Goal: Transaction & Acquisition: Obtain resource

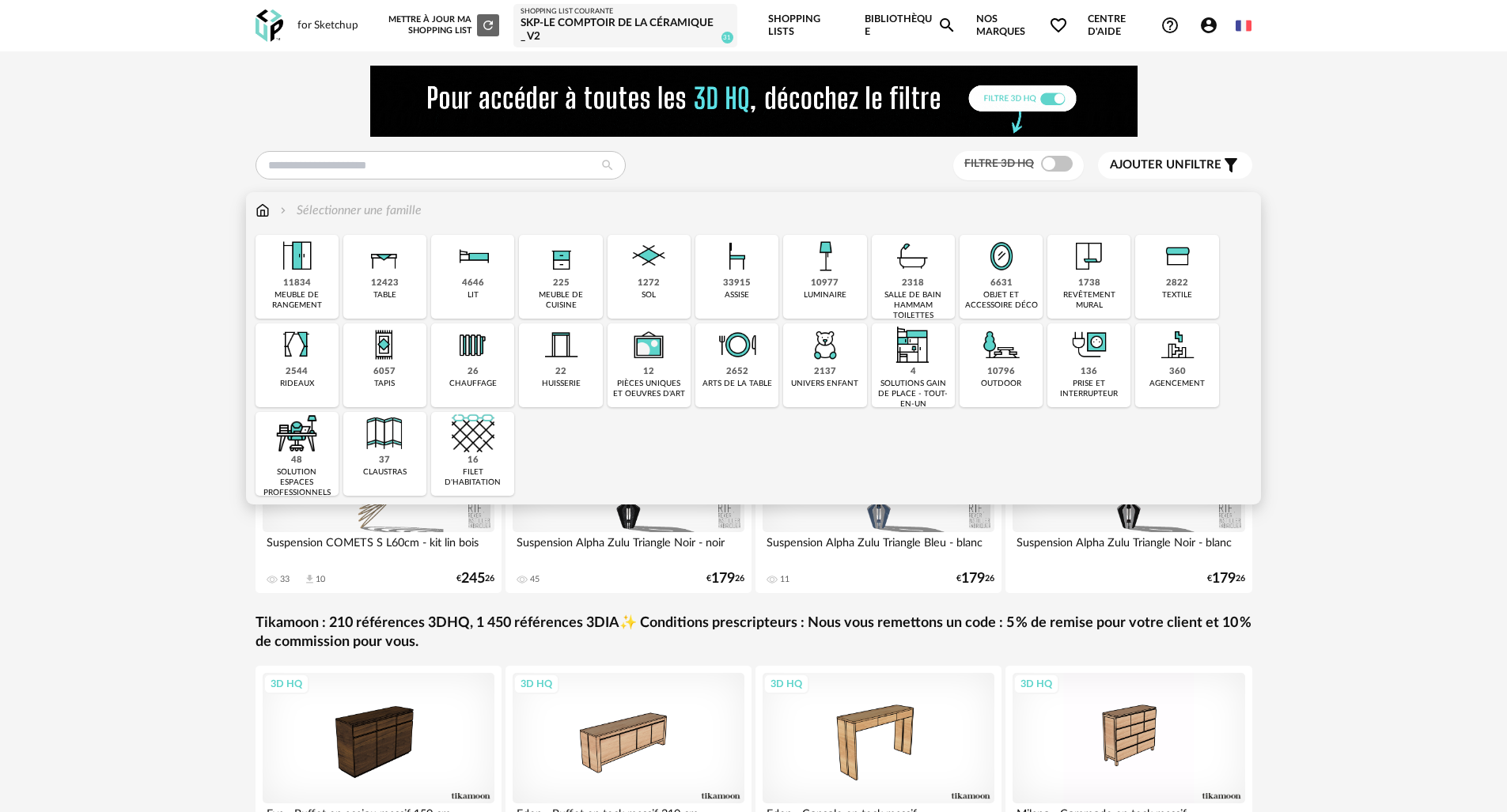
click at [740, 264] on img at bounding box center [737, 256] width 43 height 43
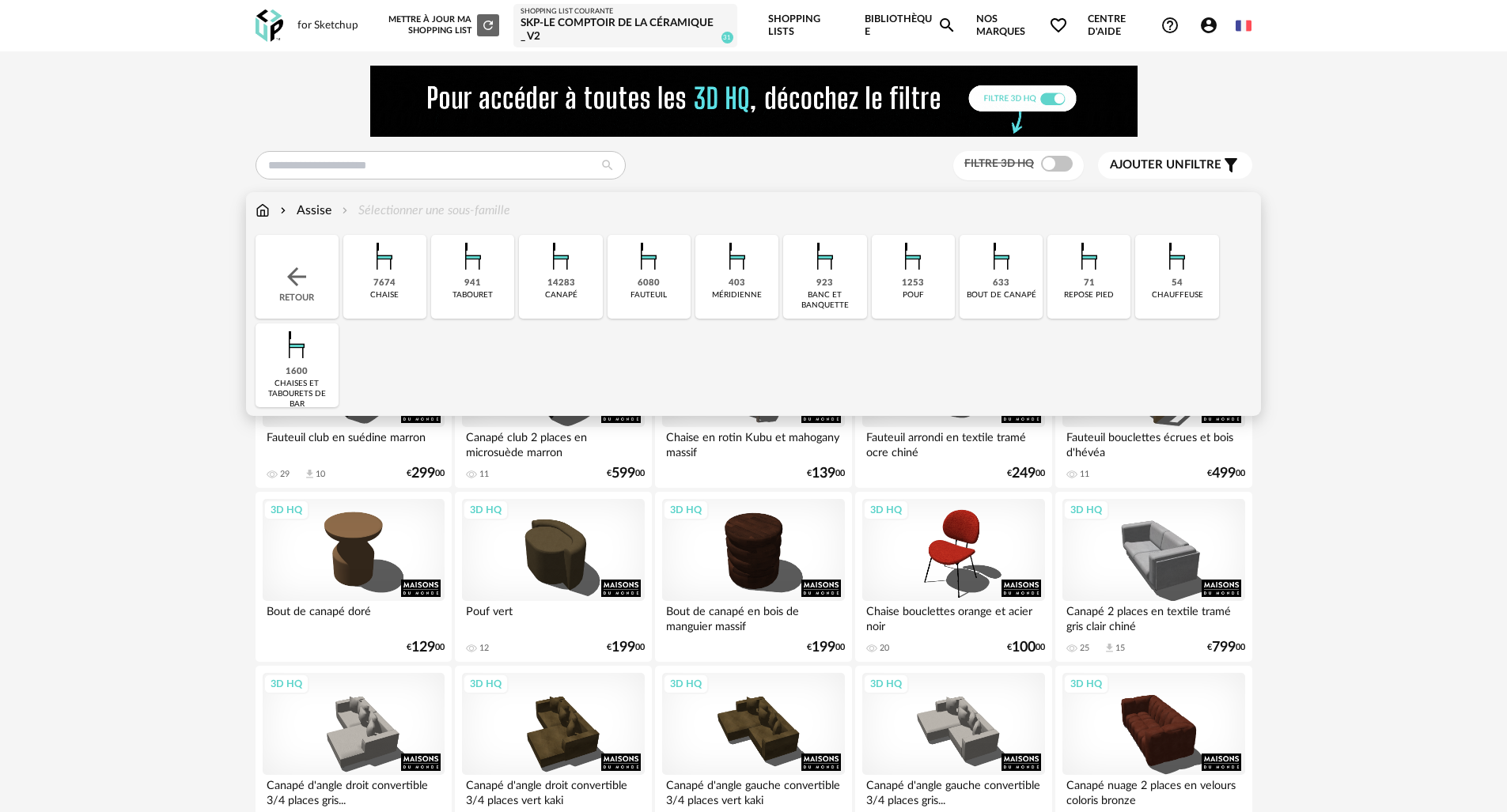
click at [317, 214] on div "Assise" at bounding box center [304, 210] width 55 height 19
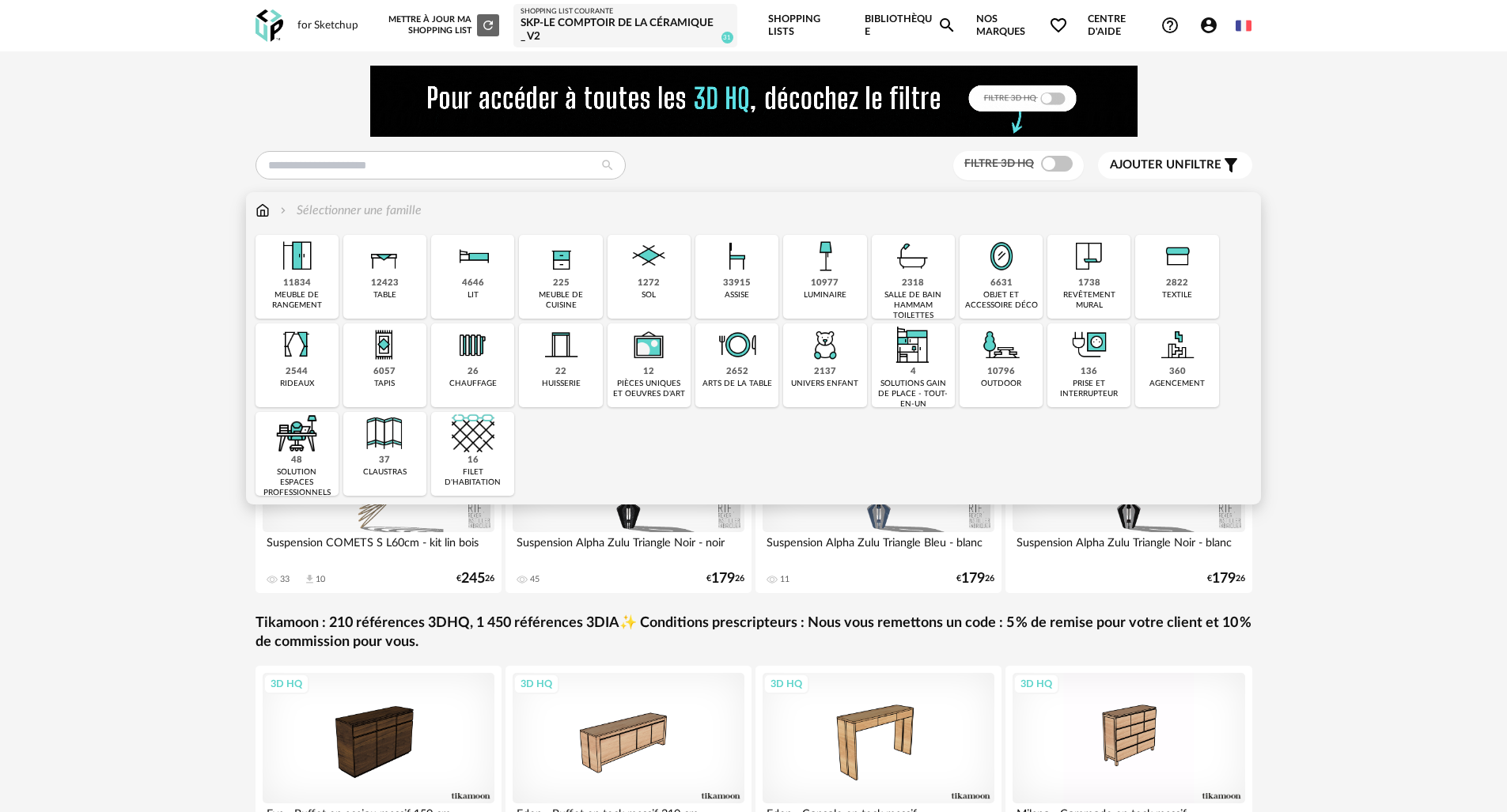
click at [318, 465] on div "48 solution espaces professionnels" at bounding box center [297, 454] width 83 height 84
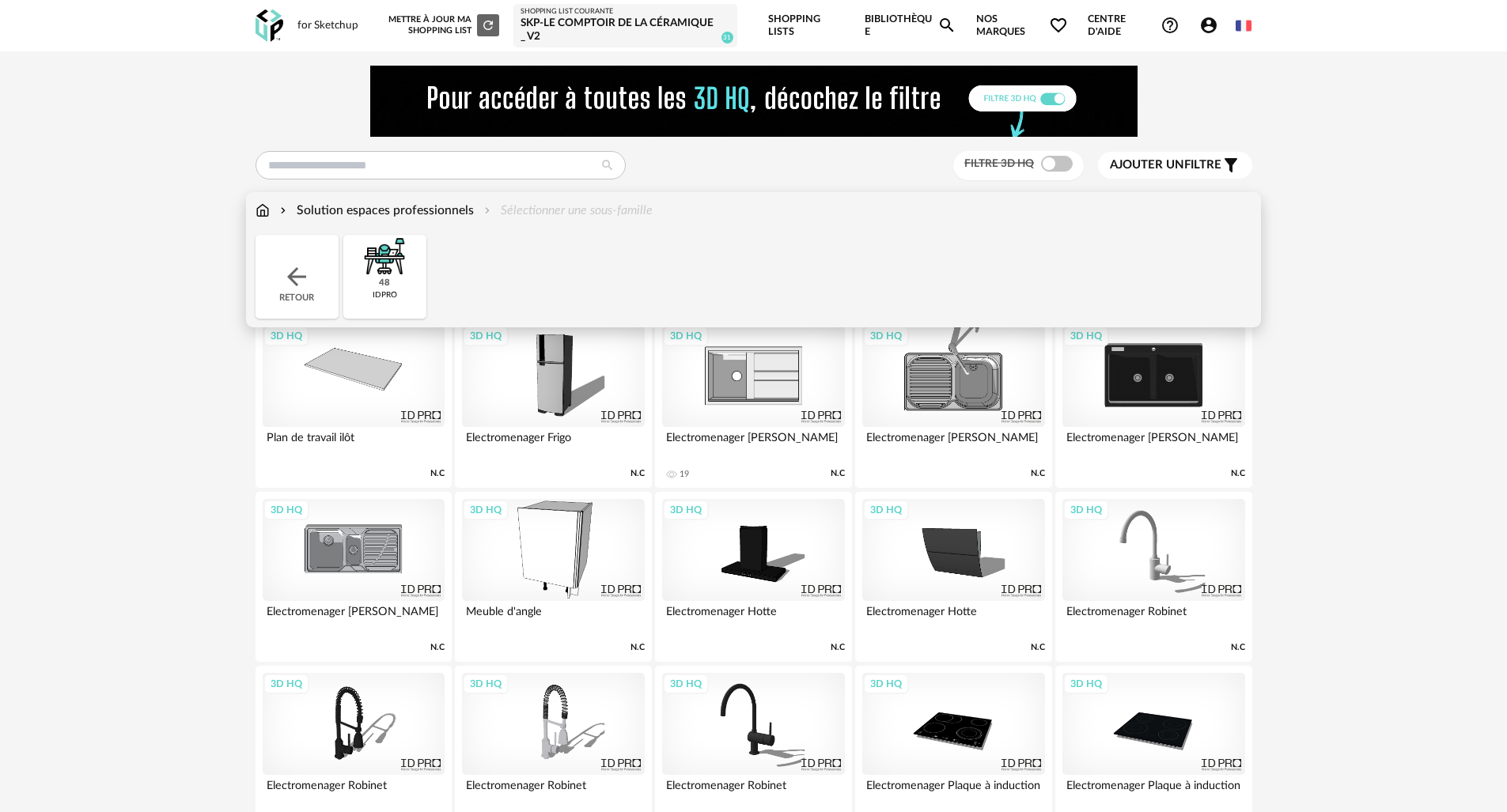
click at [391, 269] on img at bounding box center [384, 256] width 43 height 43
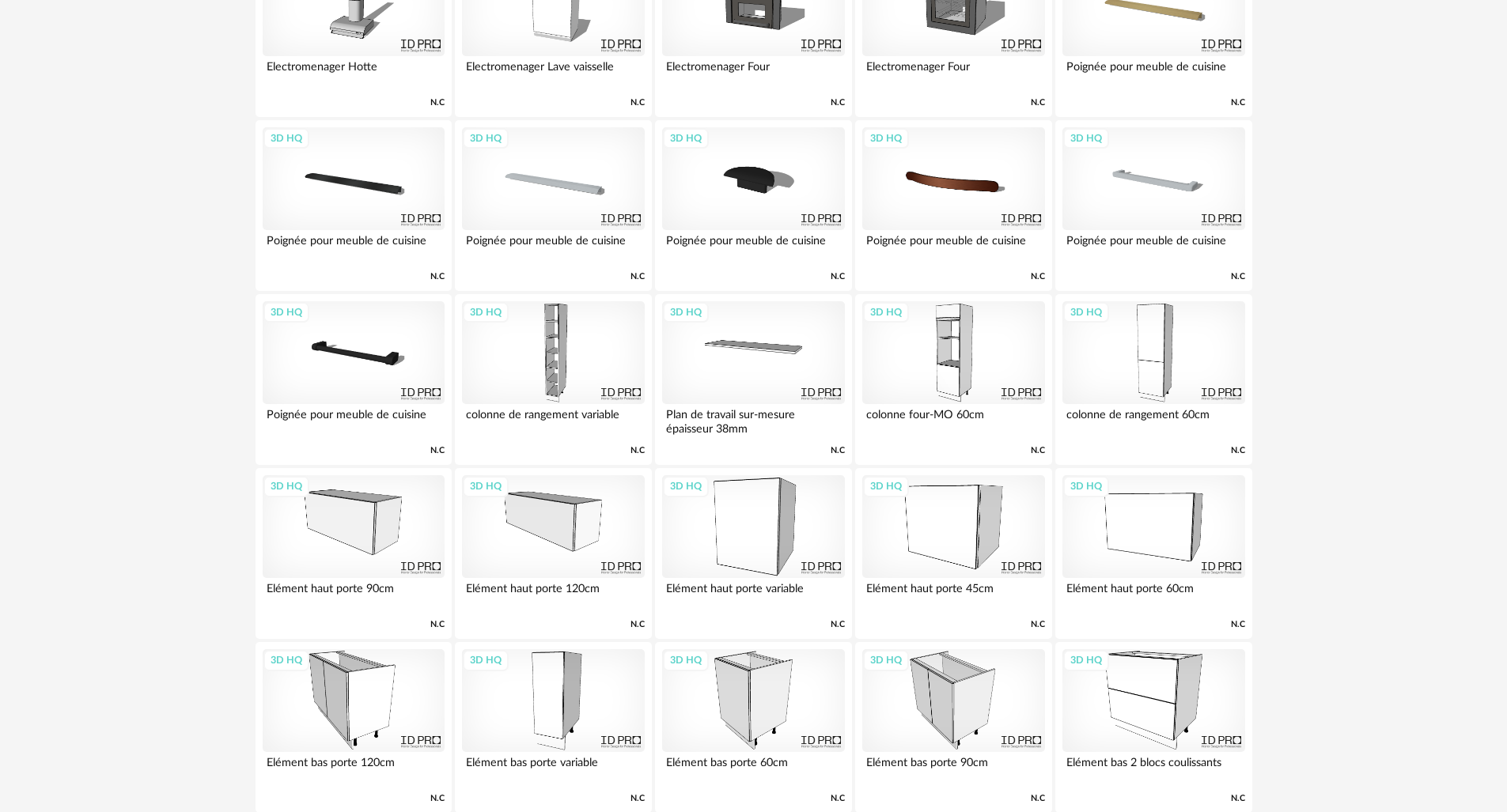
scroll to position [1001, 0]
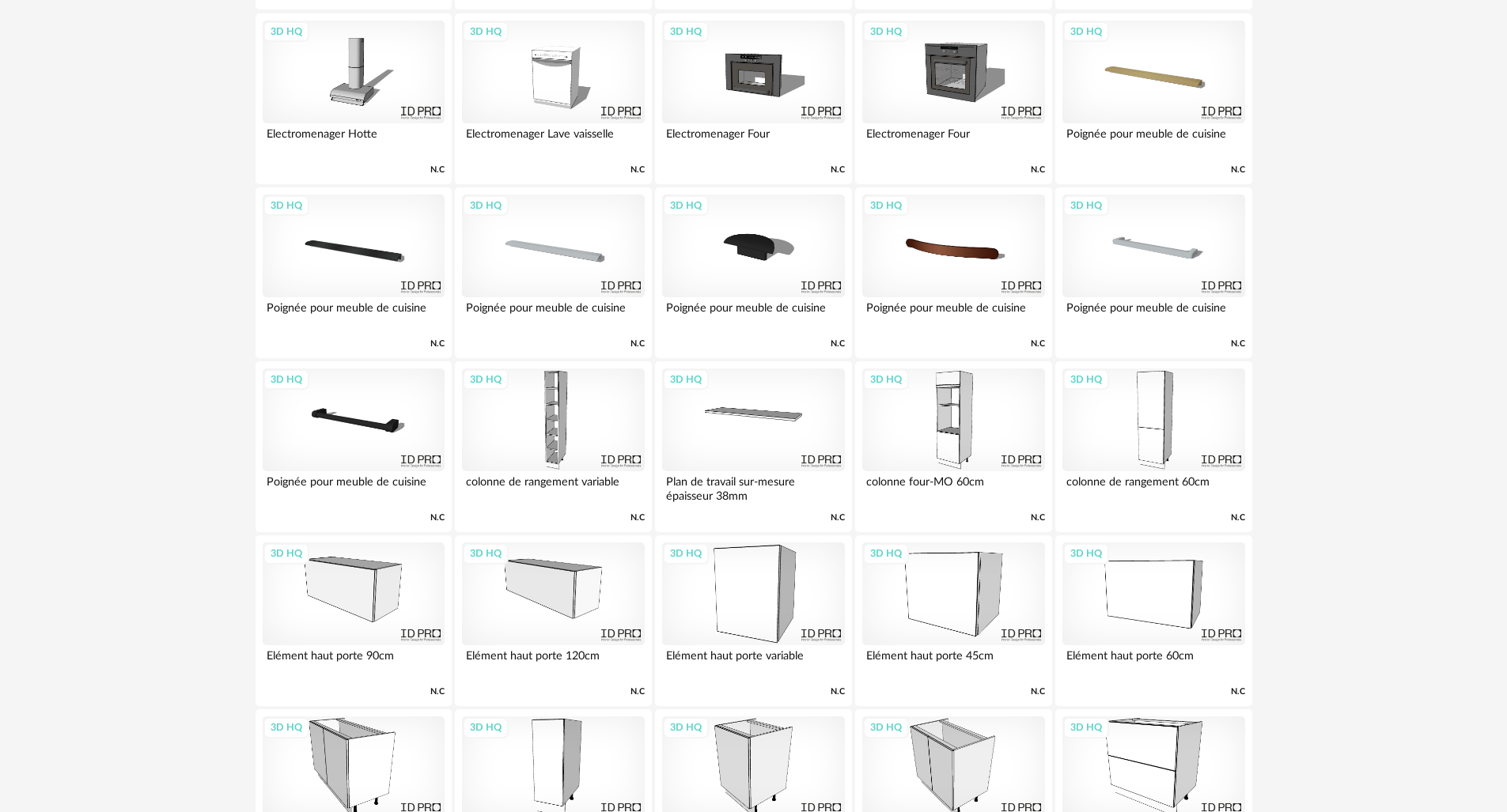
click at [561, 411] on div "3D HQ" at bounding box center [553, 420] width 182 height 103
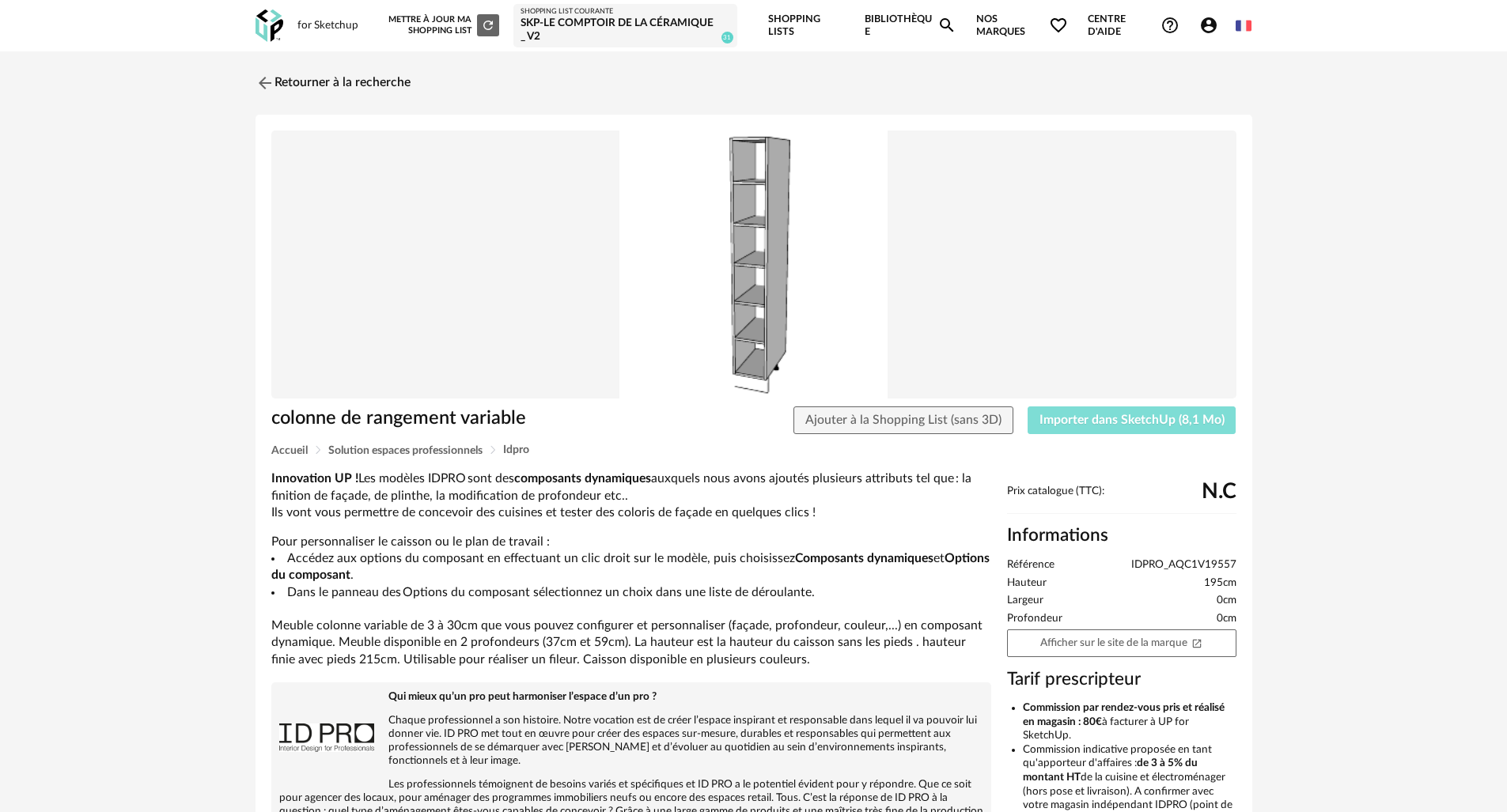
click at [1103, 419] on span "Importer dans SketchUp (8,1 Mo)" at bounding box center [1132, 420] width 185 height 12
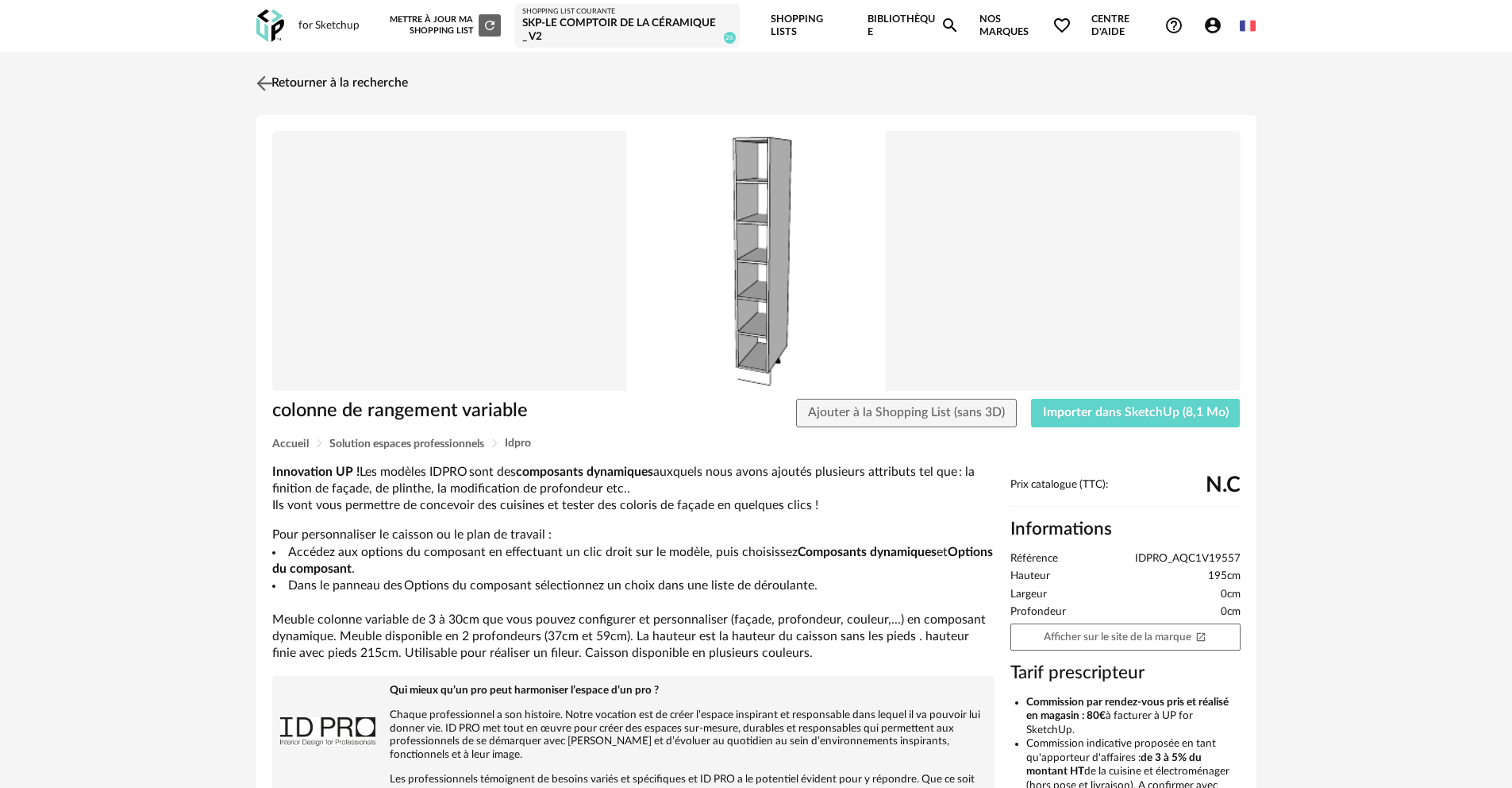
click at [303, 82] on link "Retourner à la recherche" at bounding box center [330, 83] width 156 height 35
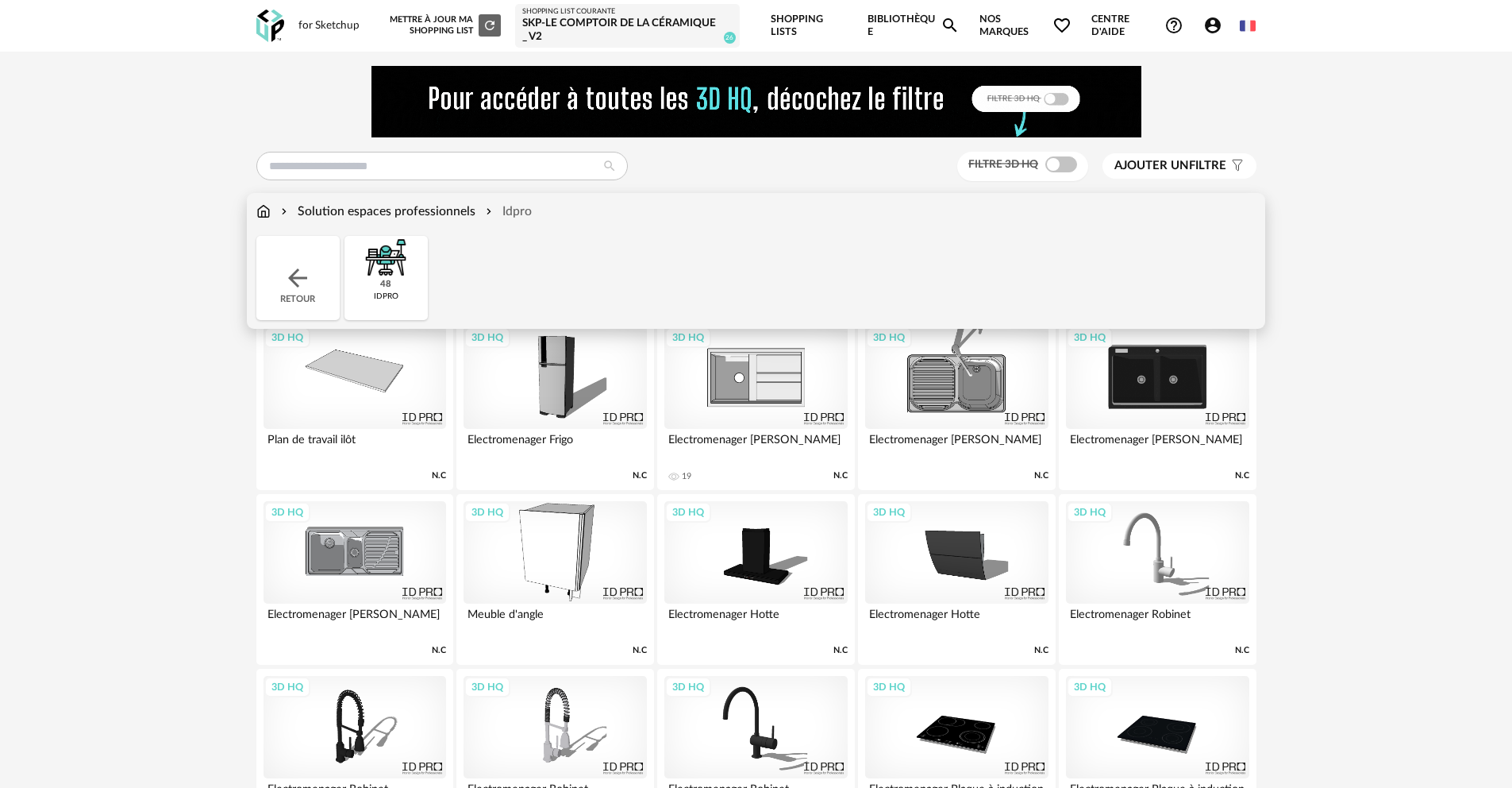
click at [309, 280] on img at bounding box center [297, 278] width 28 height 28
click at [291, 276] on img at bounding box center [297, 278] width 28 height 28
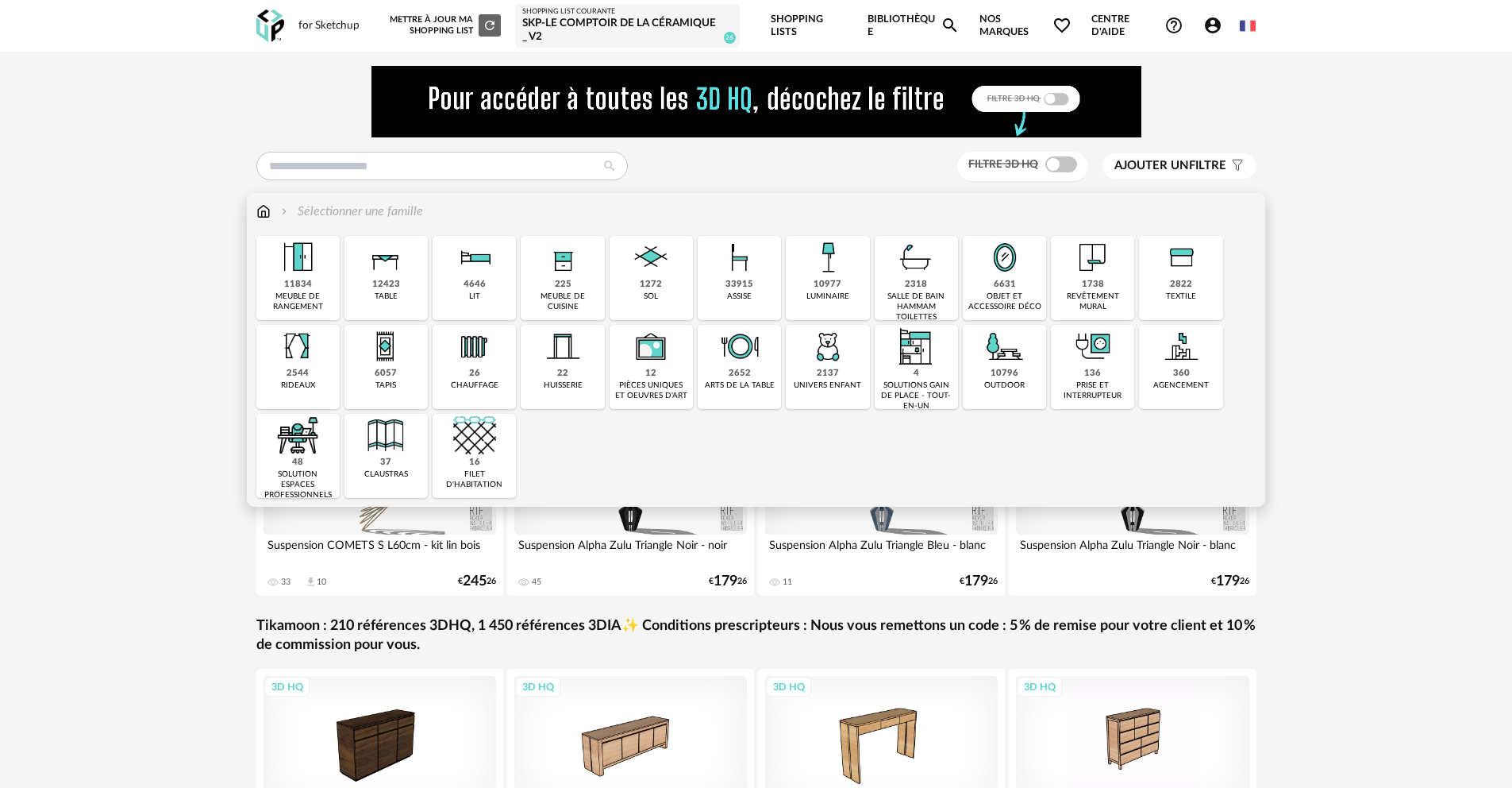
click at [299, 475] on div "solution espaces professionnels" at bounding box center [298, 484] width 74 height 31
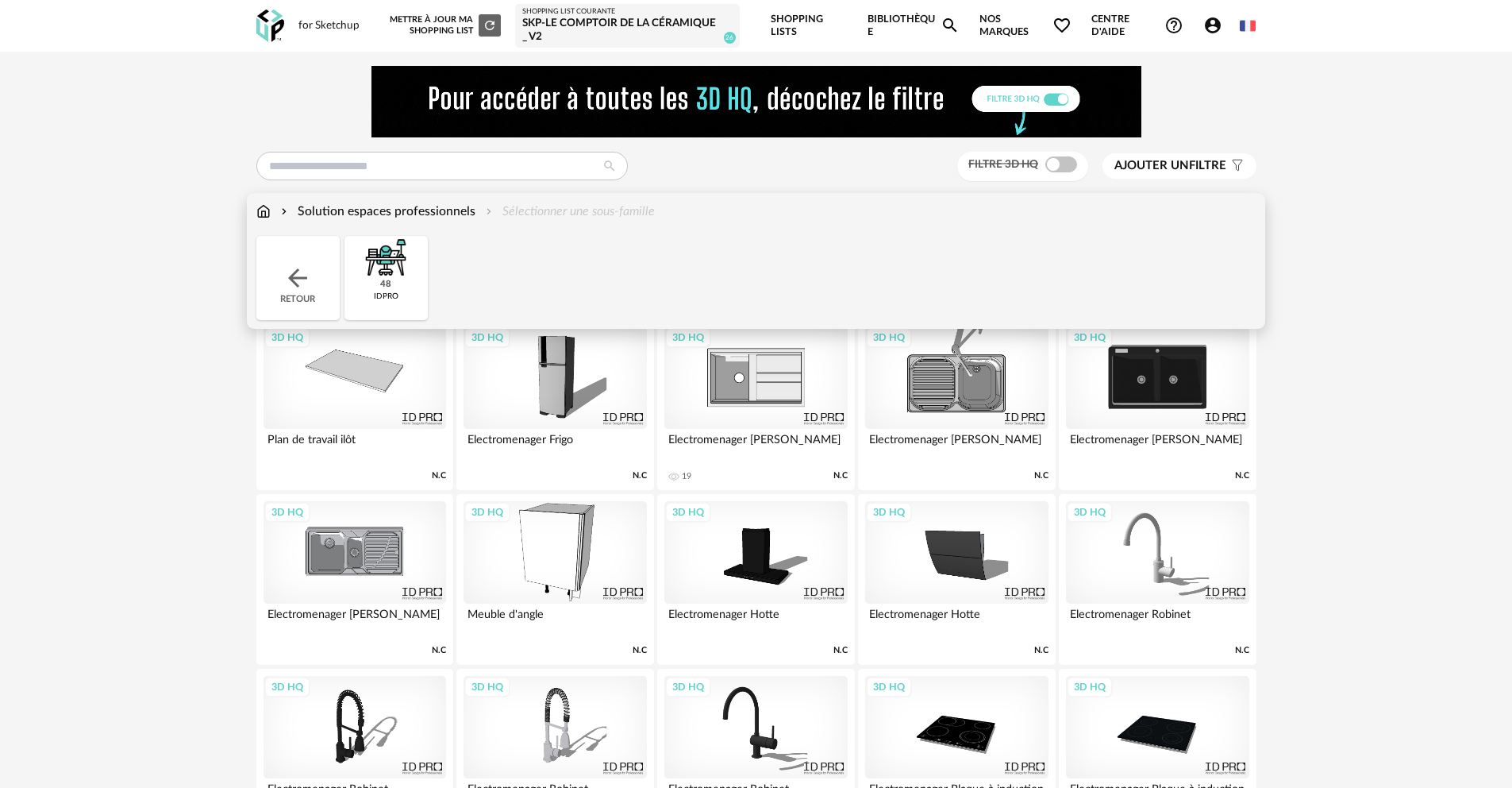
click at [298, 276] on img at bounding box center [297, 278] width 28 height 28
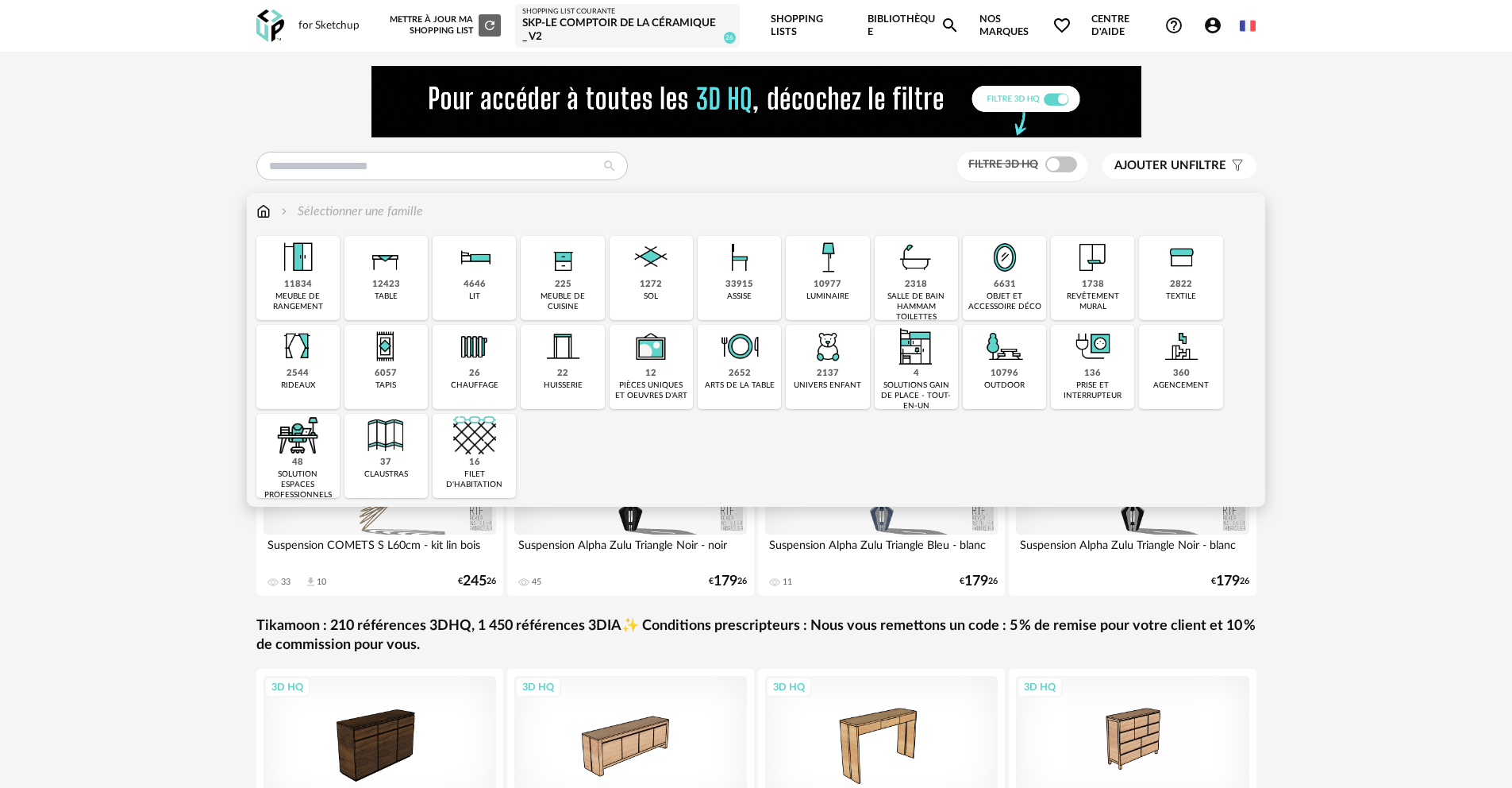
click at [747, 276] on img at bounding box center [740, 257] width 43 height 43
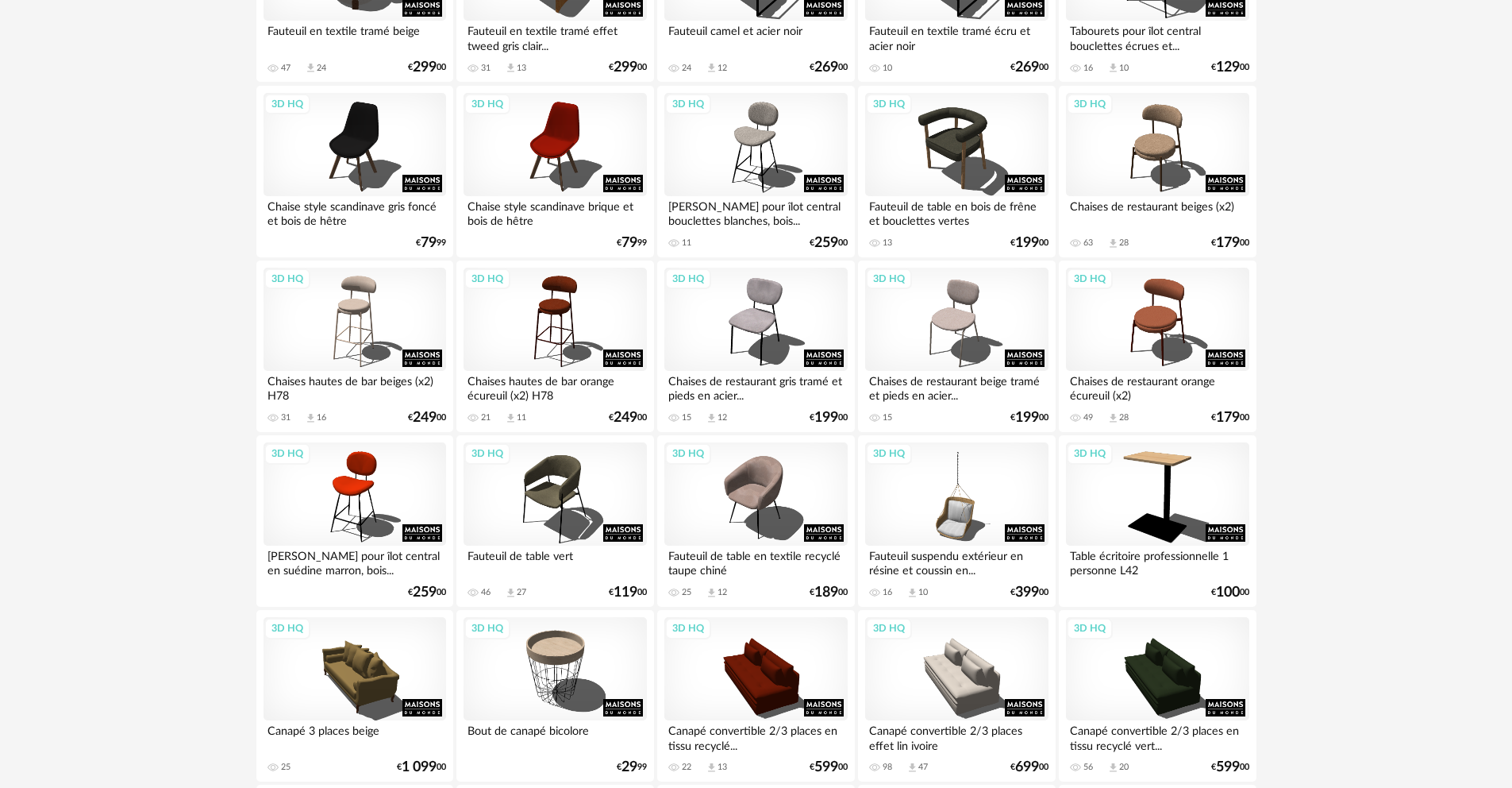
scroll to position [3144, 0]
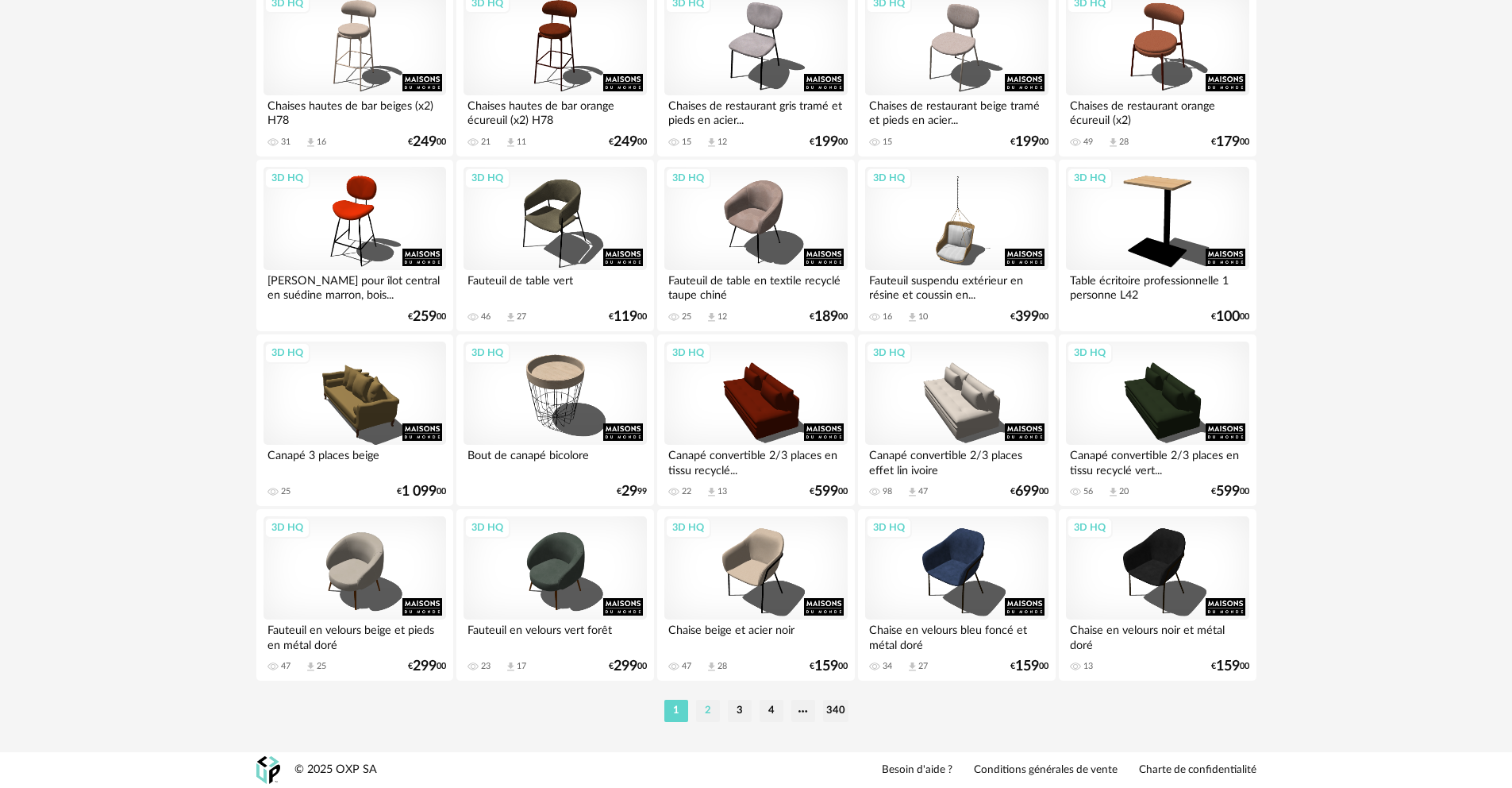
click at [712, 712] on li "2" at bounding box center [707, 711] width 24 height 22
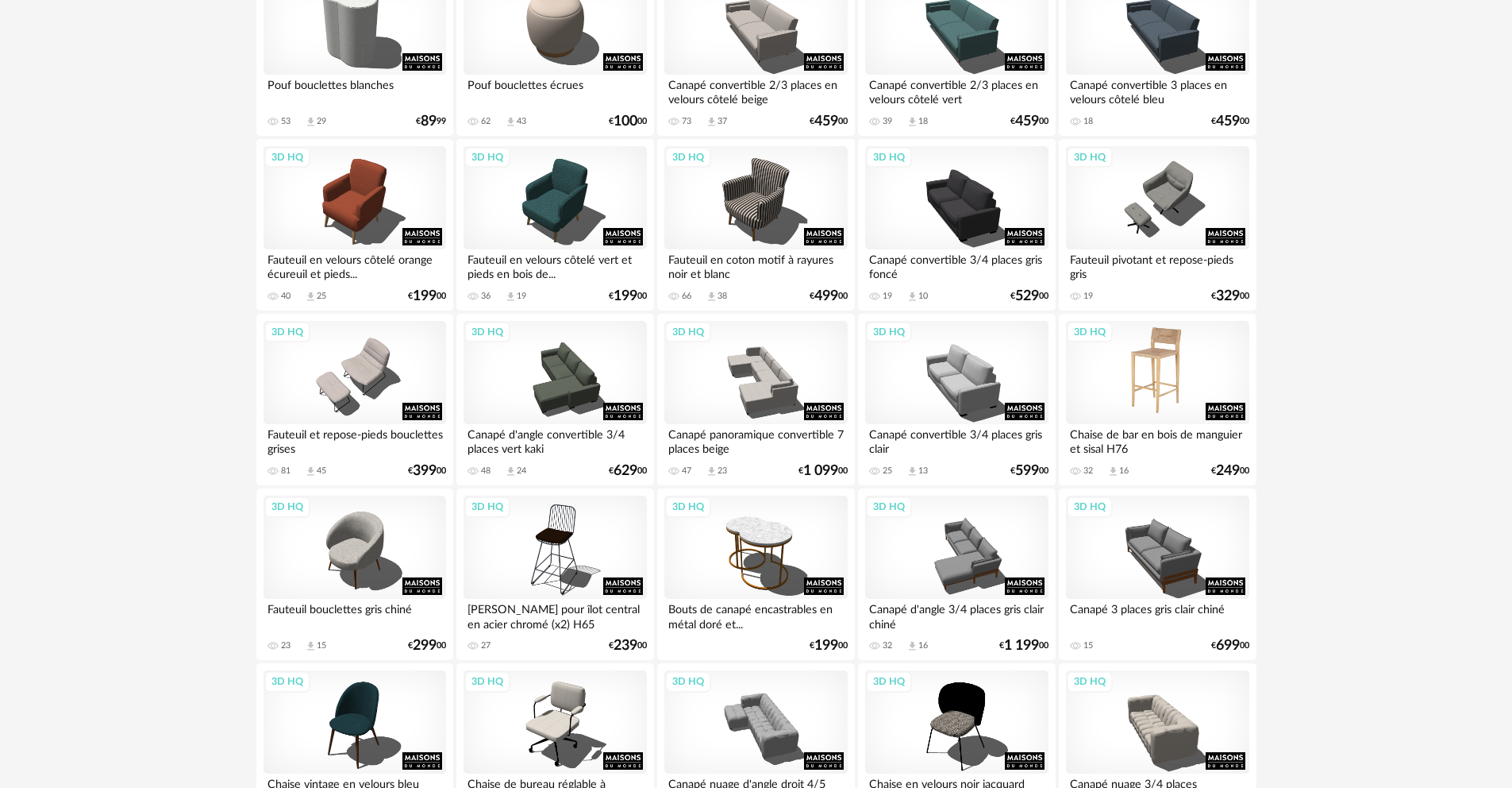
scroll to position [1506, 0]
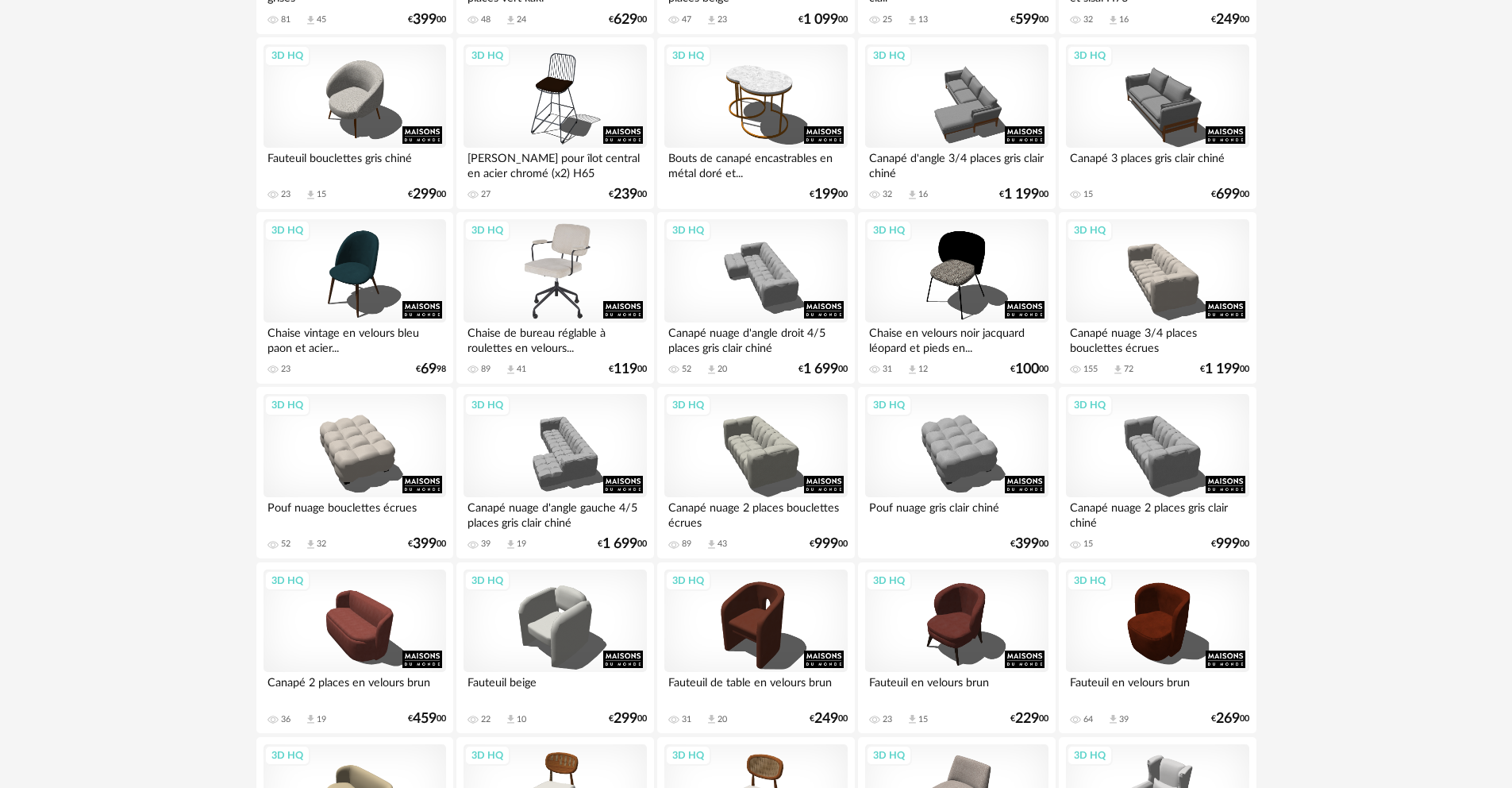
click at [586, 248] on div "3D HQ" at bounding box center [554, 271] width 182 height 103
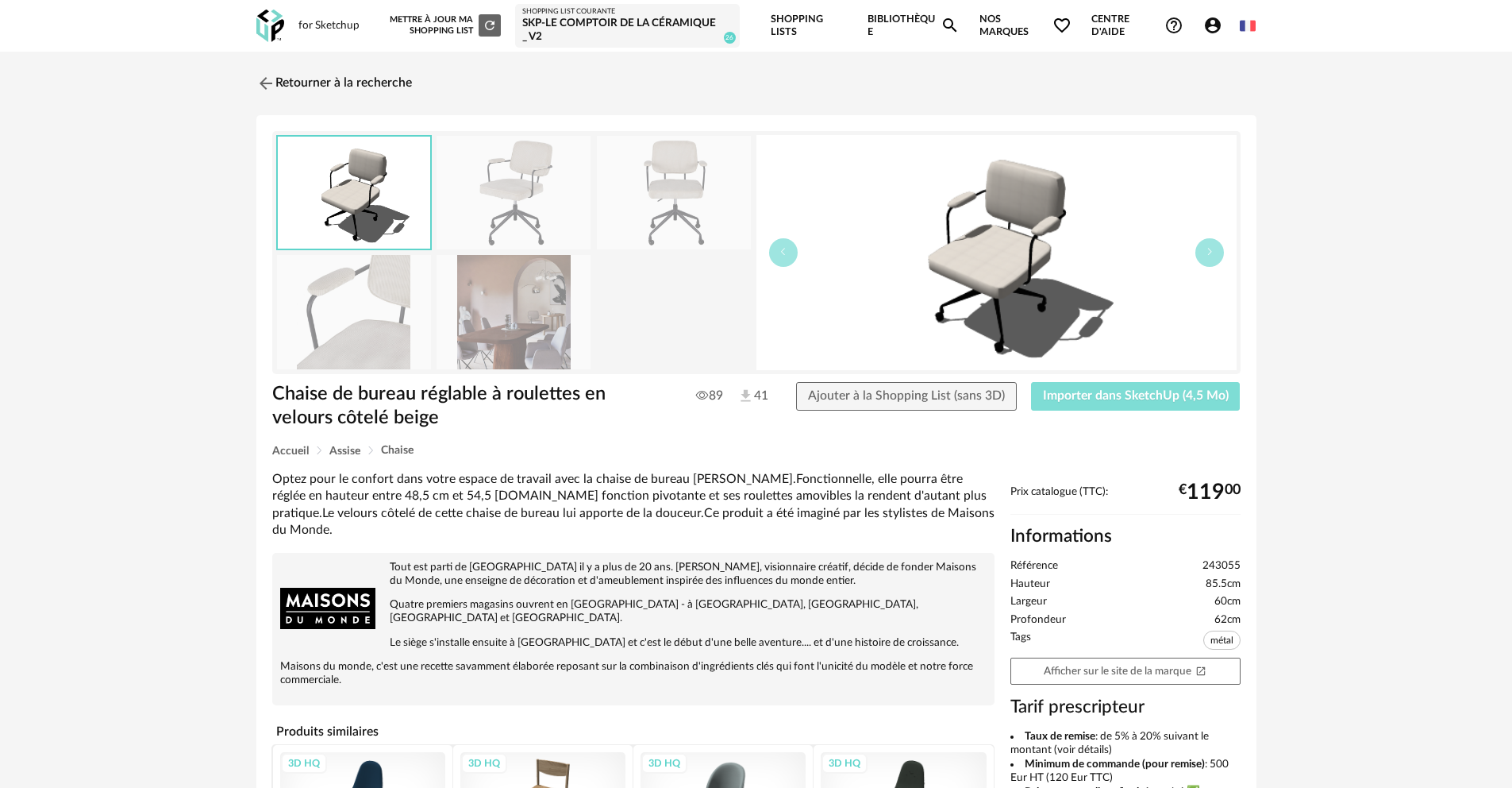
click at [1159, 395] on span "Importer dans SketchUp (4,5 Mo)" at bounding box center [1136, 395] width 186 height 12
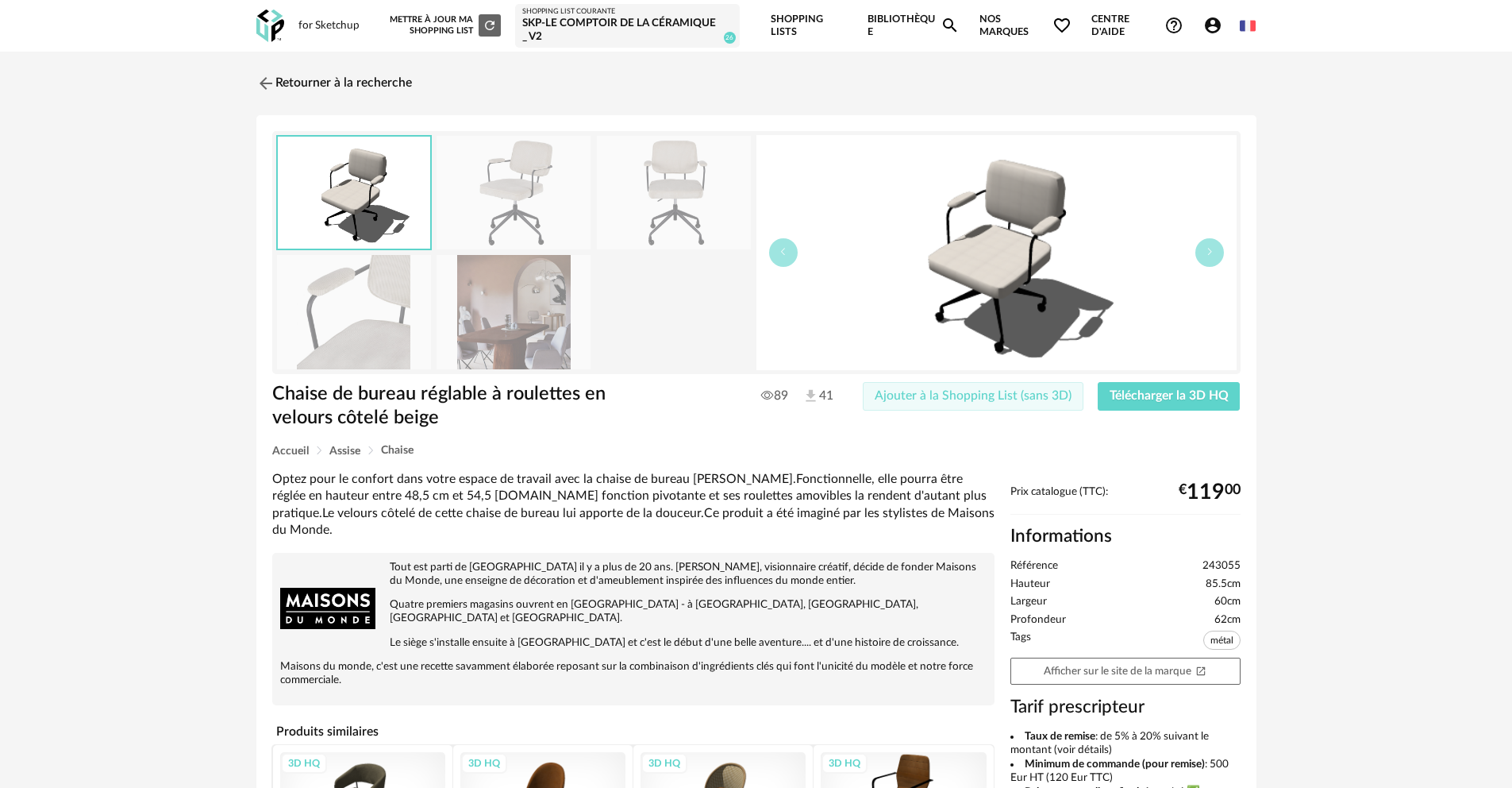
click at [1019, 394] on span "Ajouter à la Shopping List (sans 3D)" at bounding box center [973, 395] width 197 height 12
click at [266, 83] on img at bounding box center [264, 83] width 23 height 23
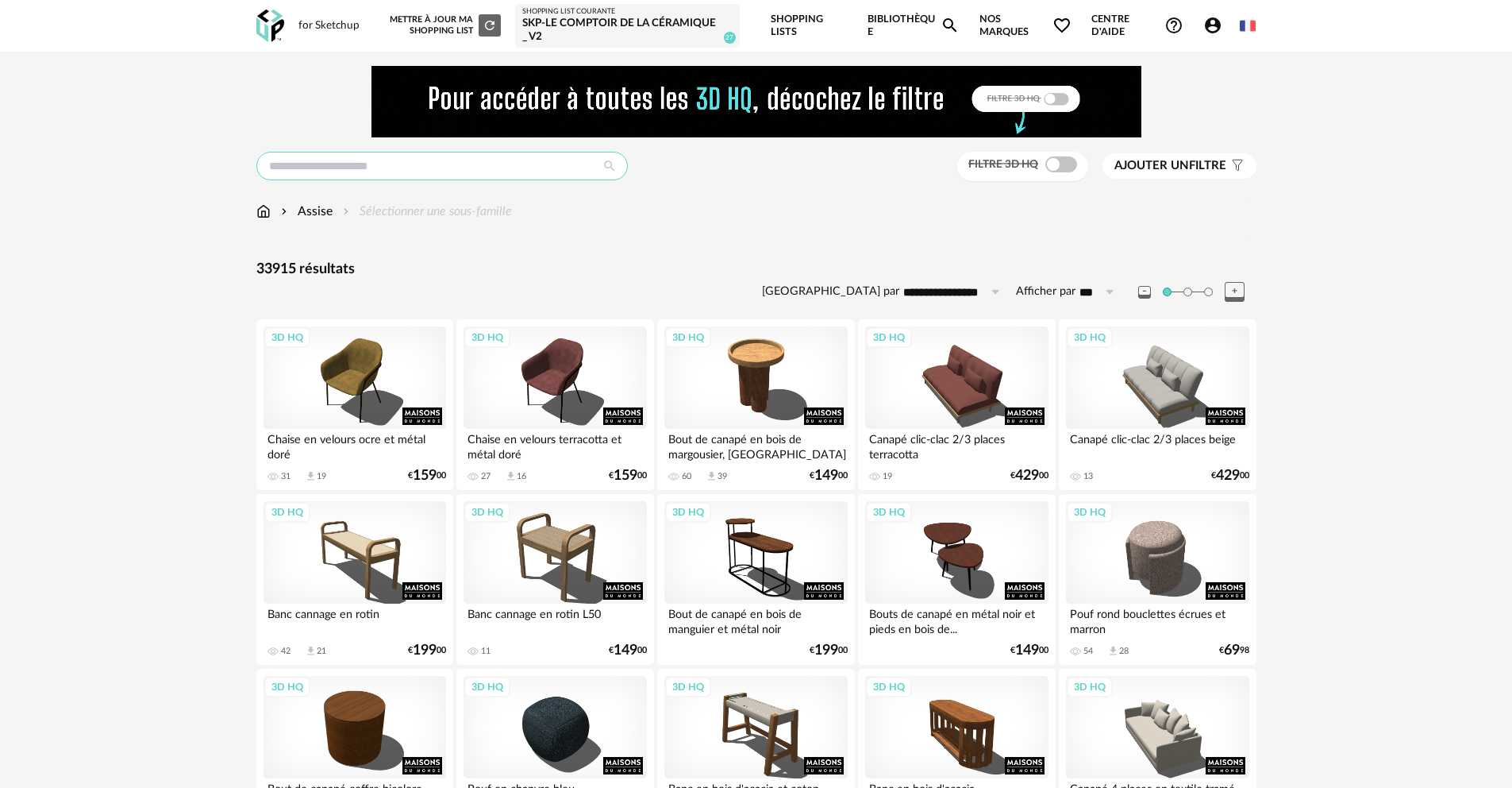
click at [369, 168] on input "text" at bounding box center [442, 166] width 372 height 28
type input "********"
type input "**********"
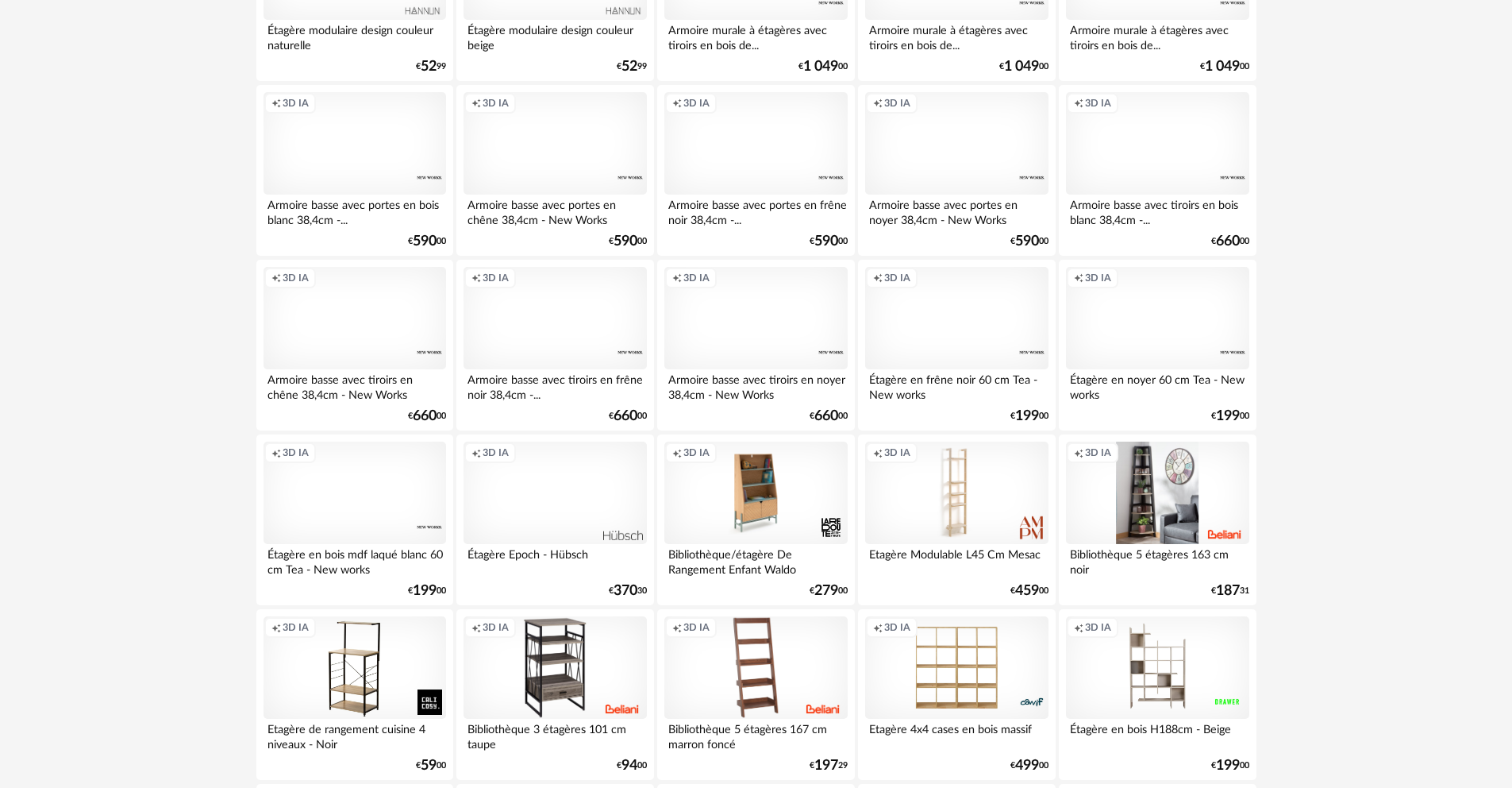
scroll to position [2224, 0]
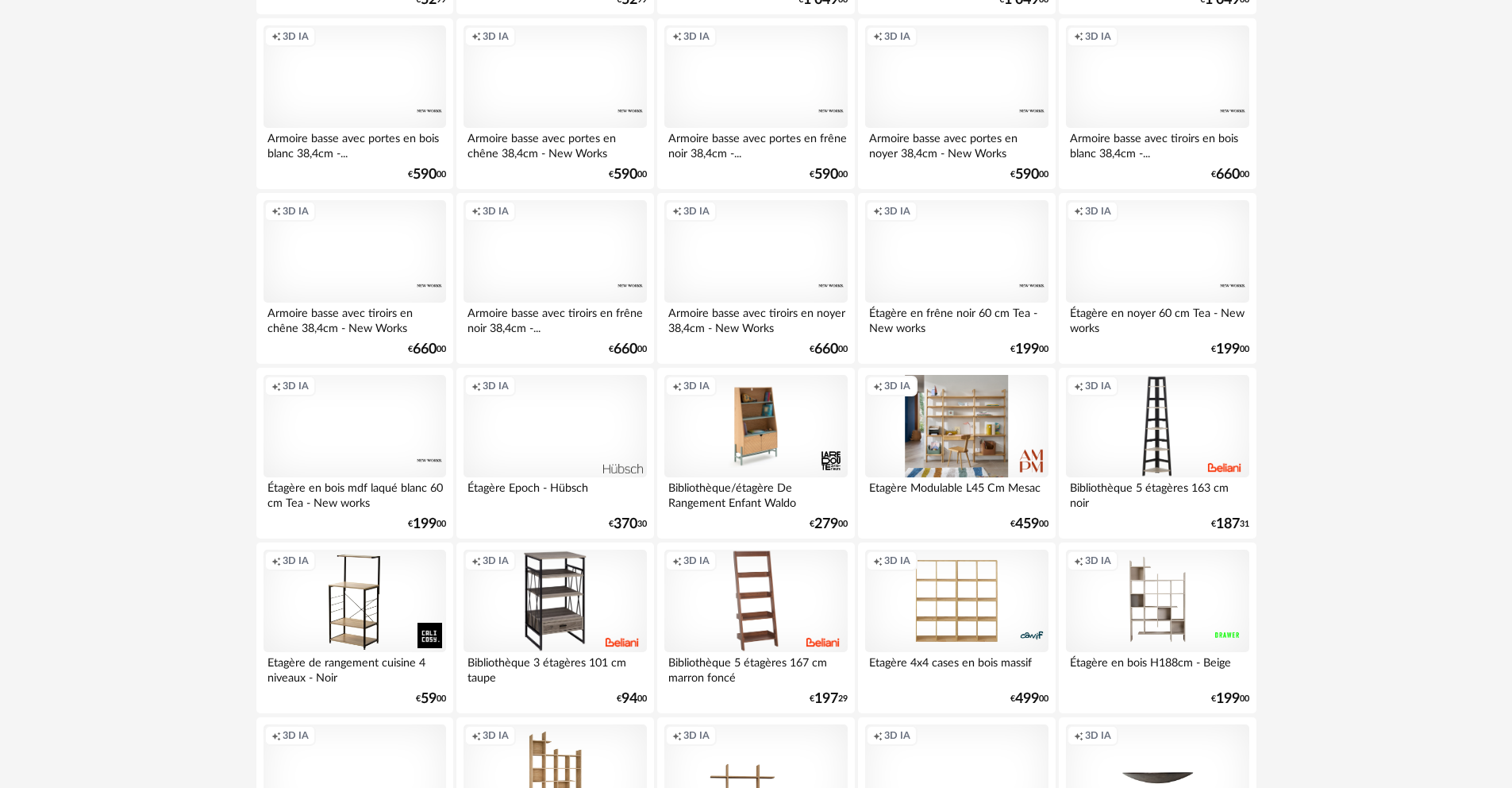
click at [965, 453] on div "Creation icon 3D IA" at bounding box center [956, 426] width 182 height 103
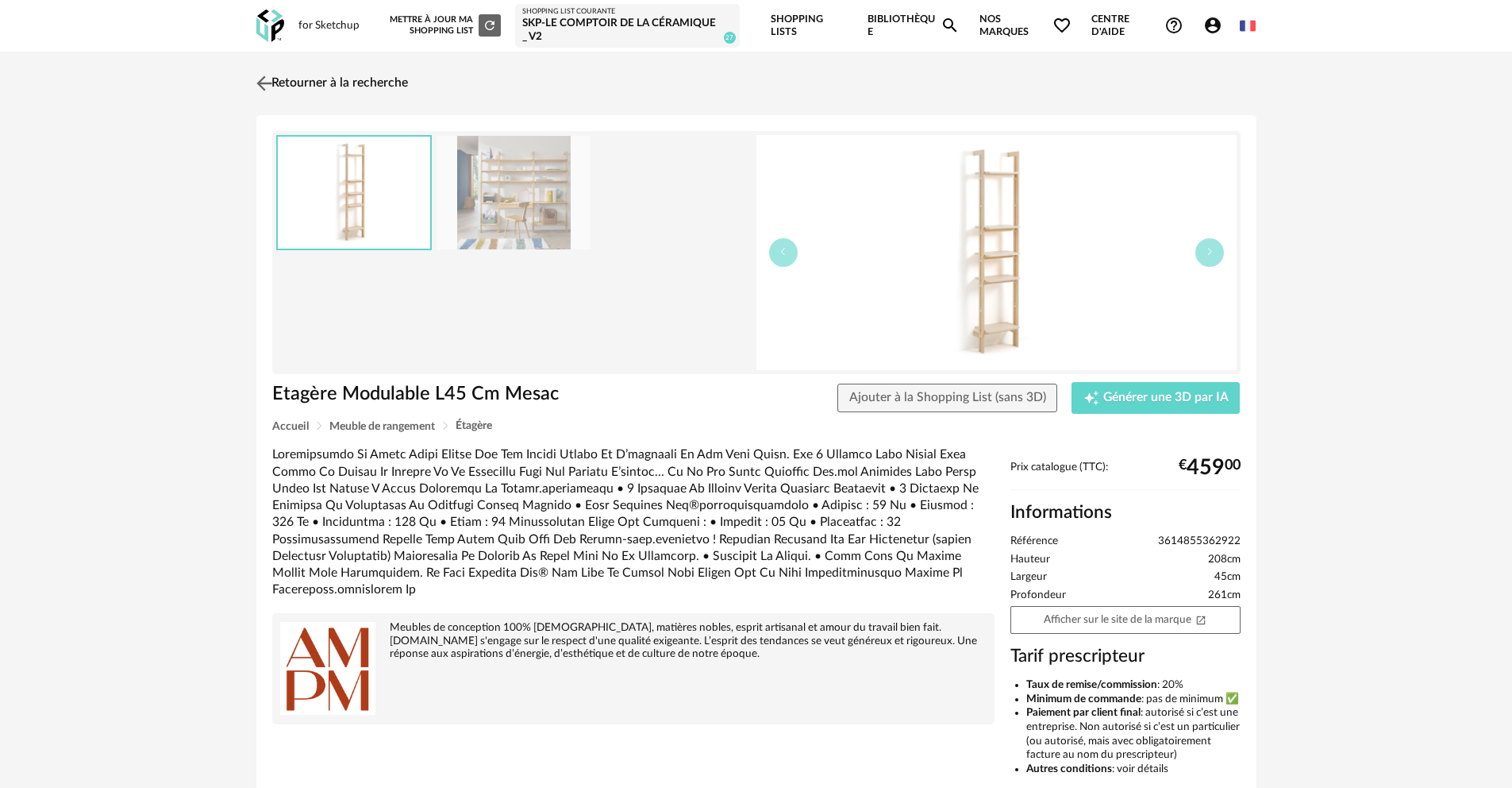
click at [271, 82] on img at bounding box center [264, 83] width 23 height 23
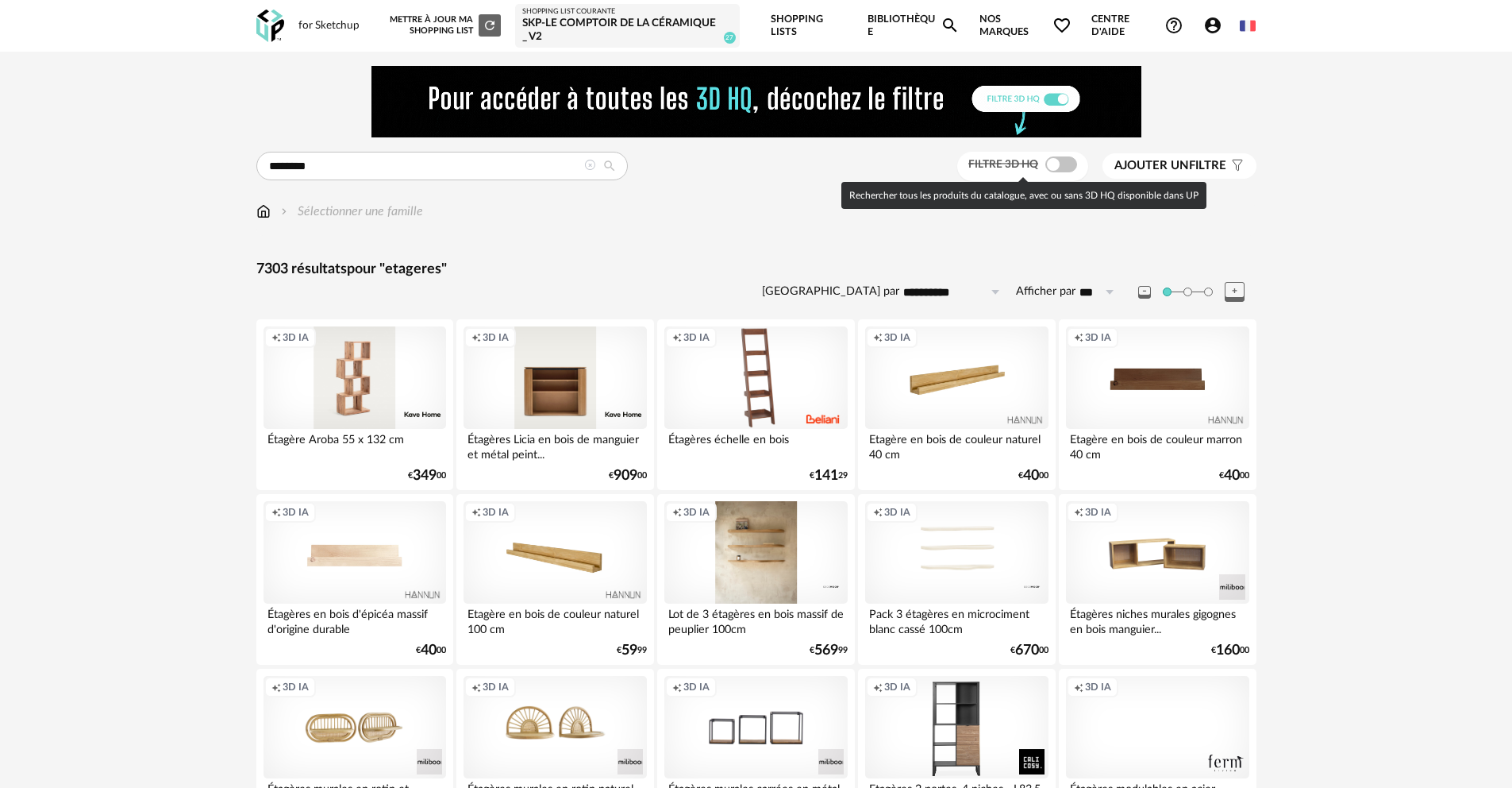
click at [1063, 161] on span at bounding box center [1062, 165] width 32 height 16
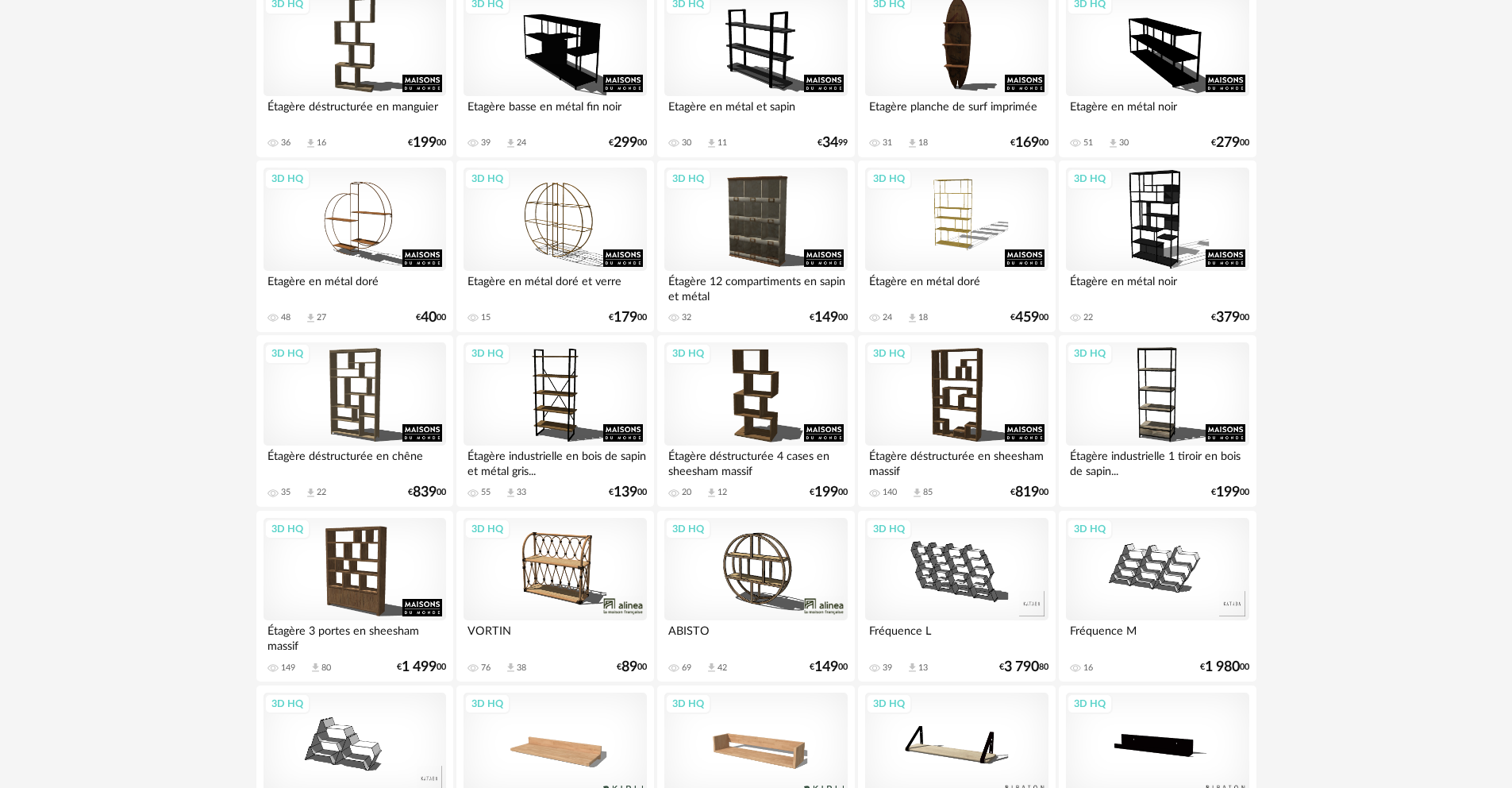
scroll to position [1567, 0]
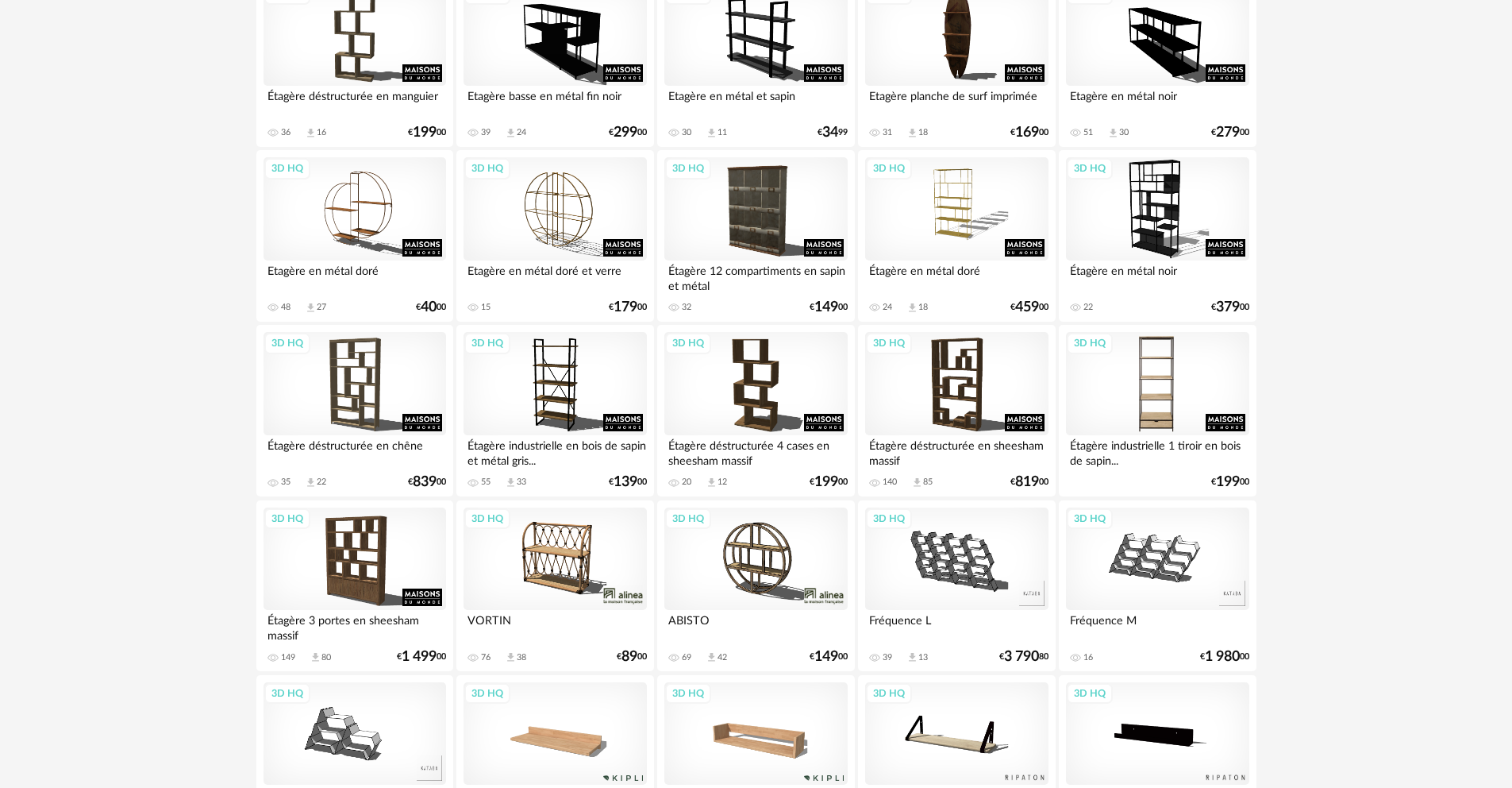
click at [1155, 402] on div "3D HQ" at bounding box center [1157, 384] width 182 height 103
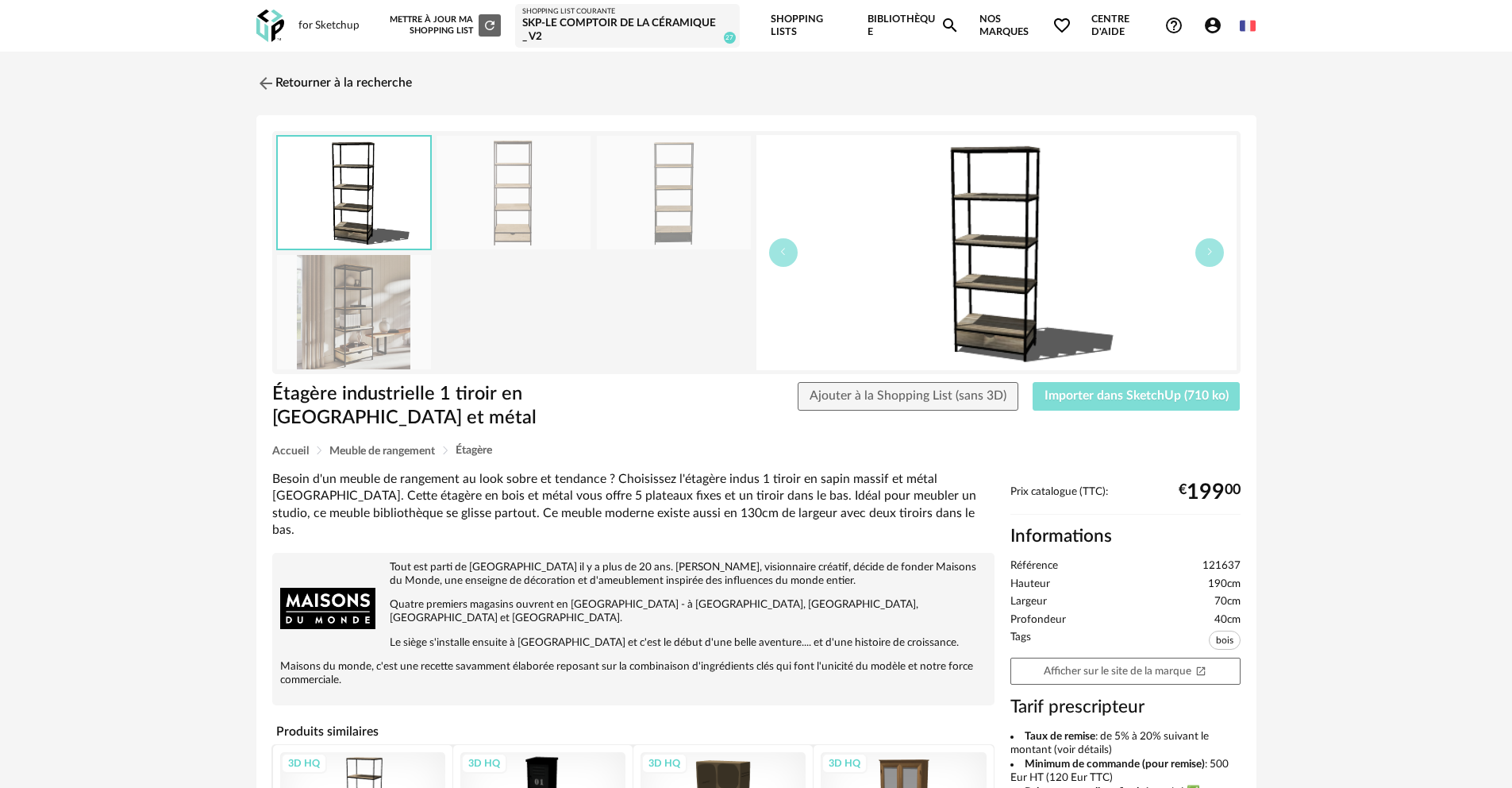
click at [1073, 394] on span "Importer dans SketchUp (710 ko)" at bounding box center [1136, 395] width 184 height 12
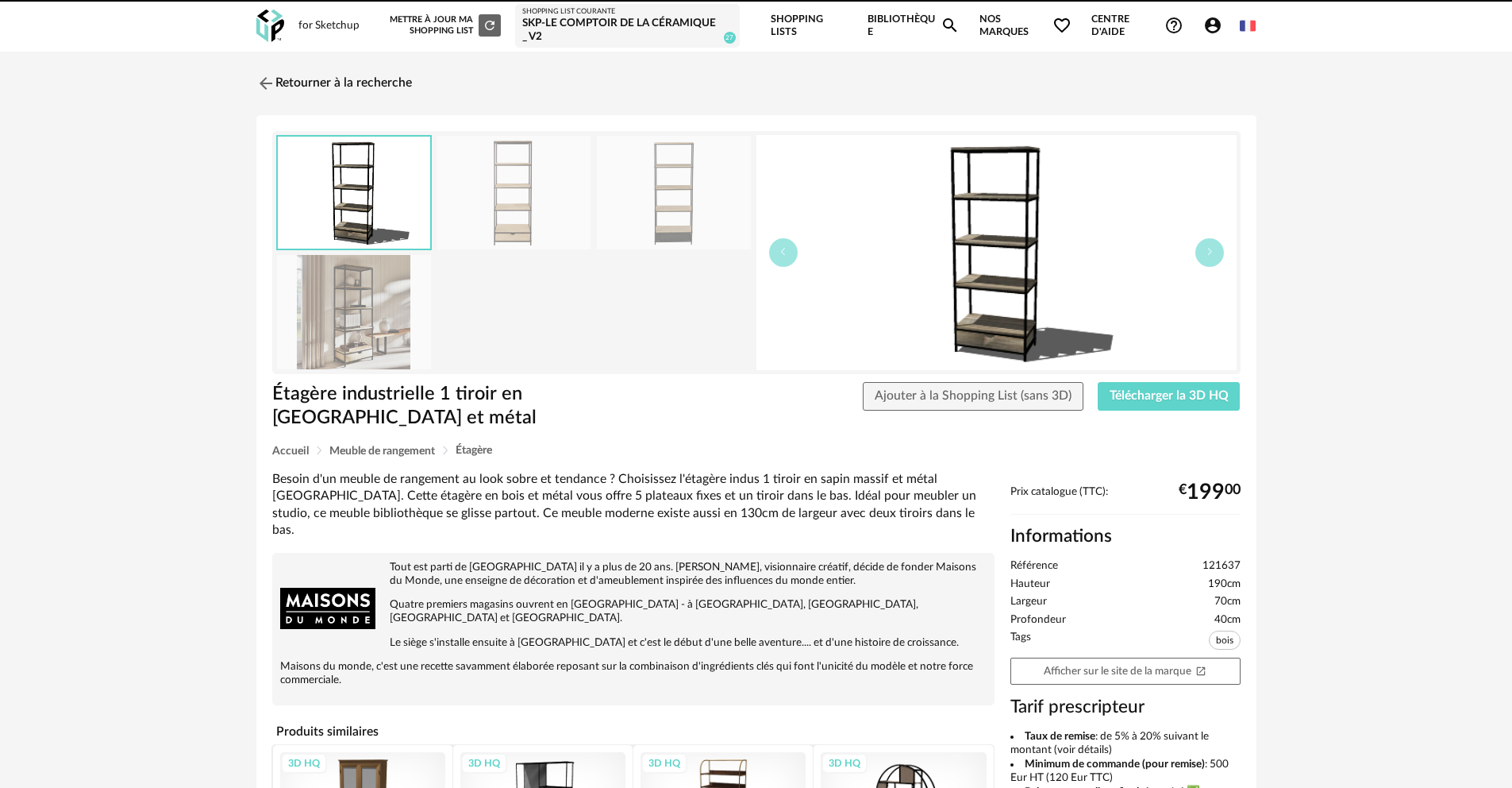
click at [269, 71] on link "Retourner à la recherche" at bounding box center [334, 83] width 156 height 35
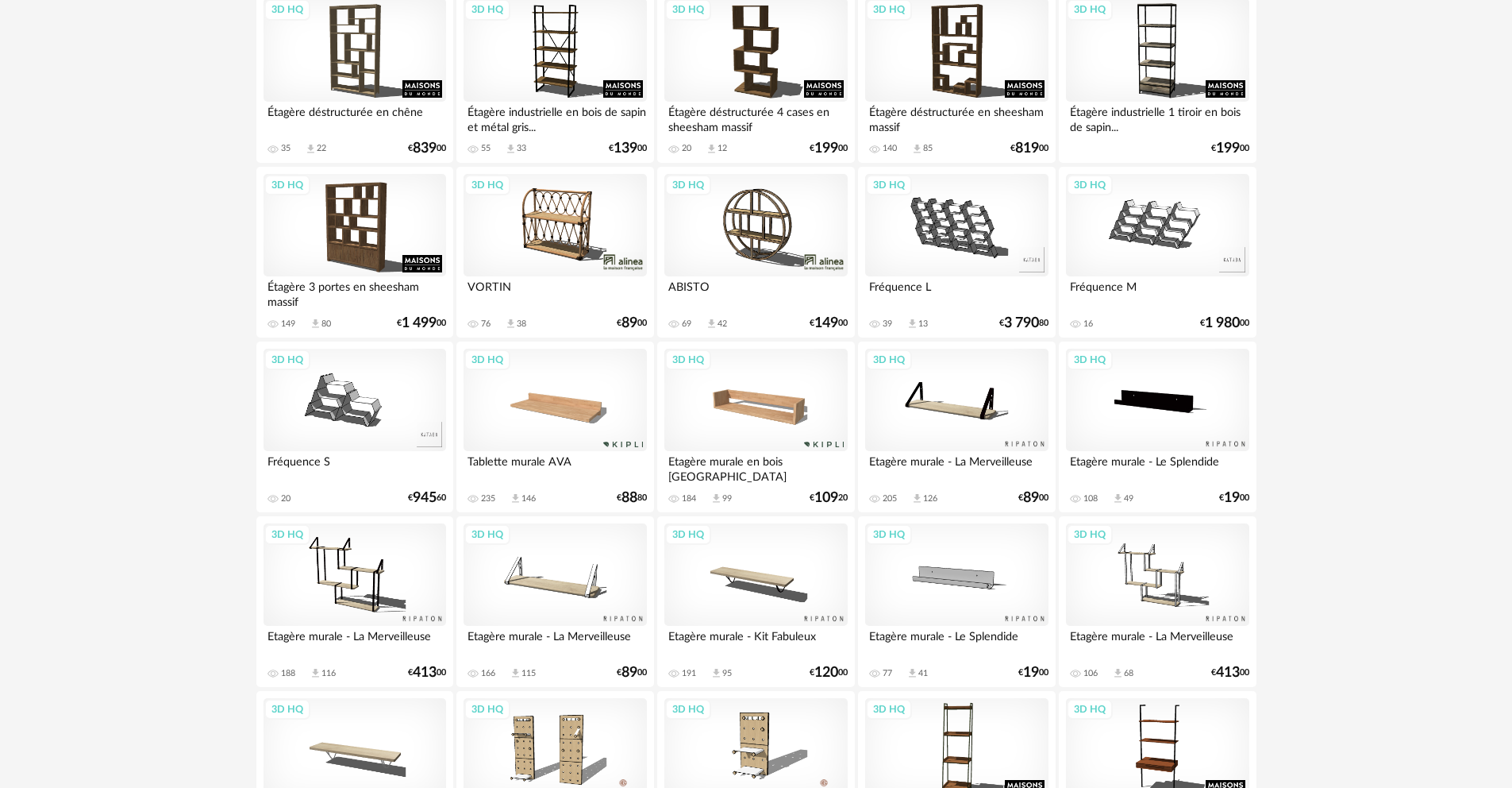
scroll to position [2111, 0]
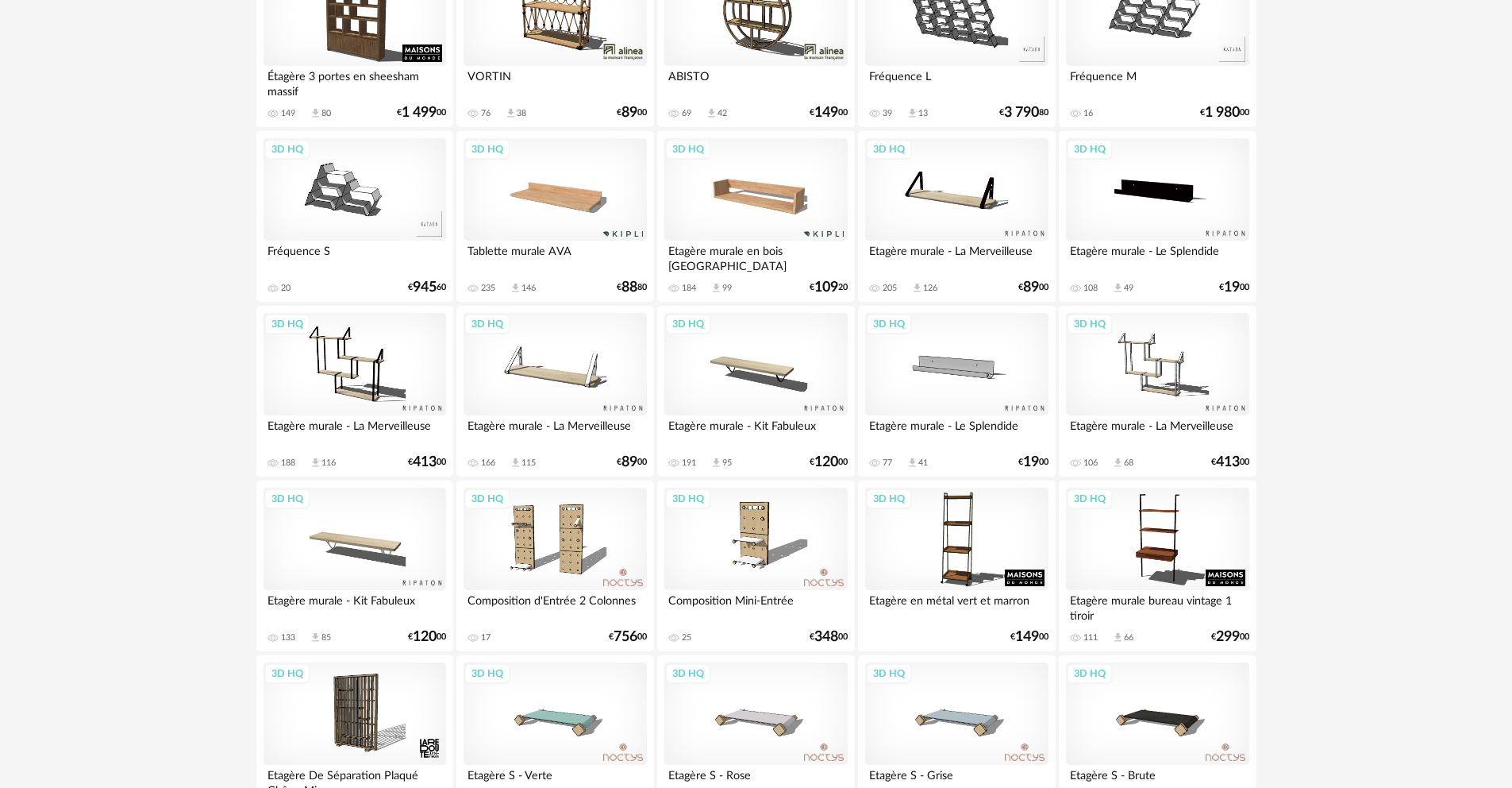
click at [1193, 196] on div "3D HQ" at bounding box center [1157, 190] width 182 height 103
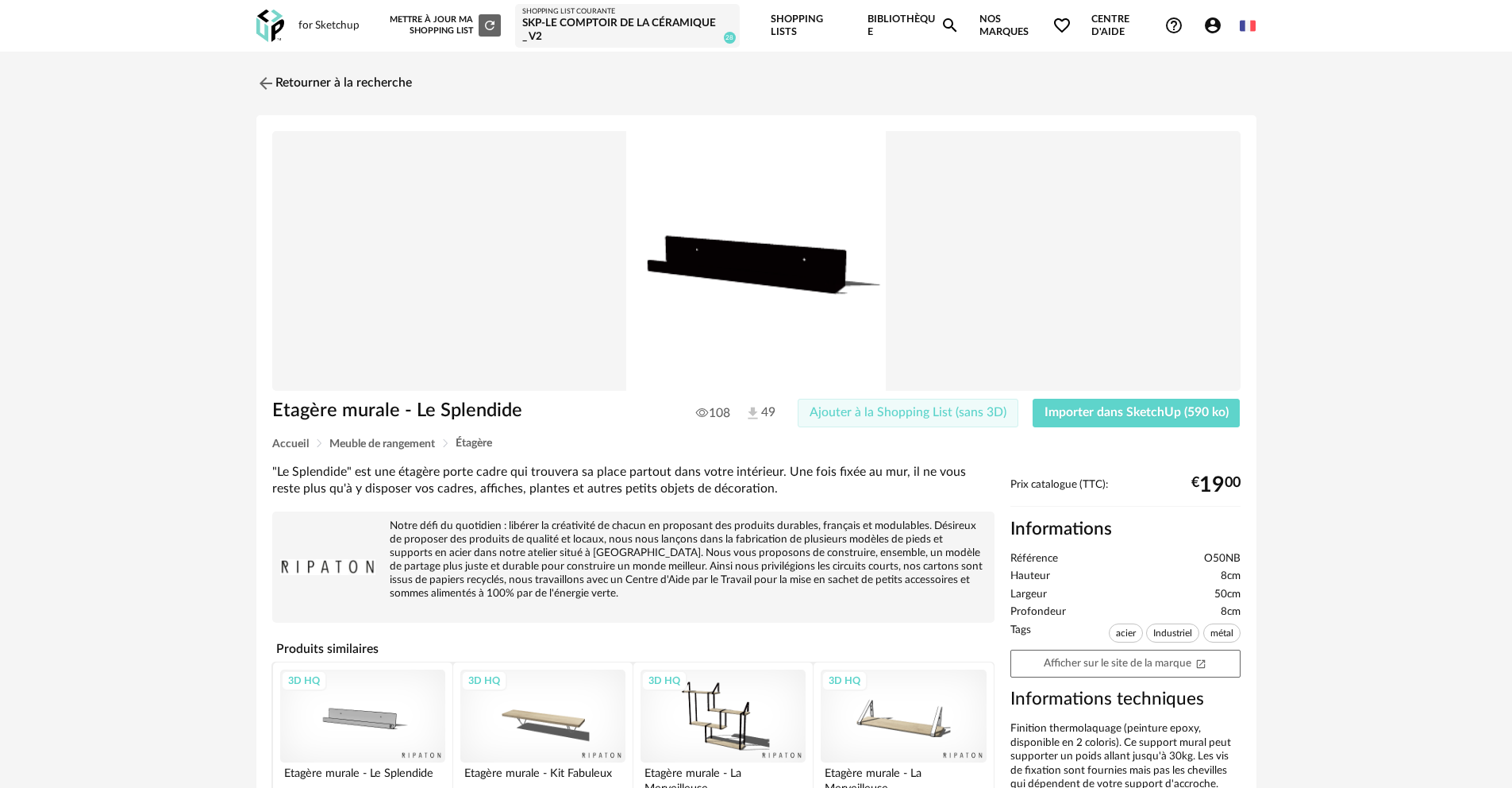
click at [932, 416] on span "Ajouter à la Shopping List (sans 3D)" at bounding box center [908, 412] width 197 height 12
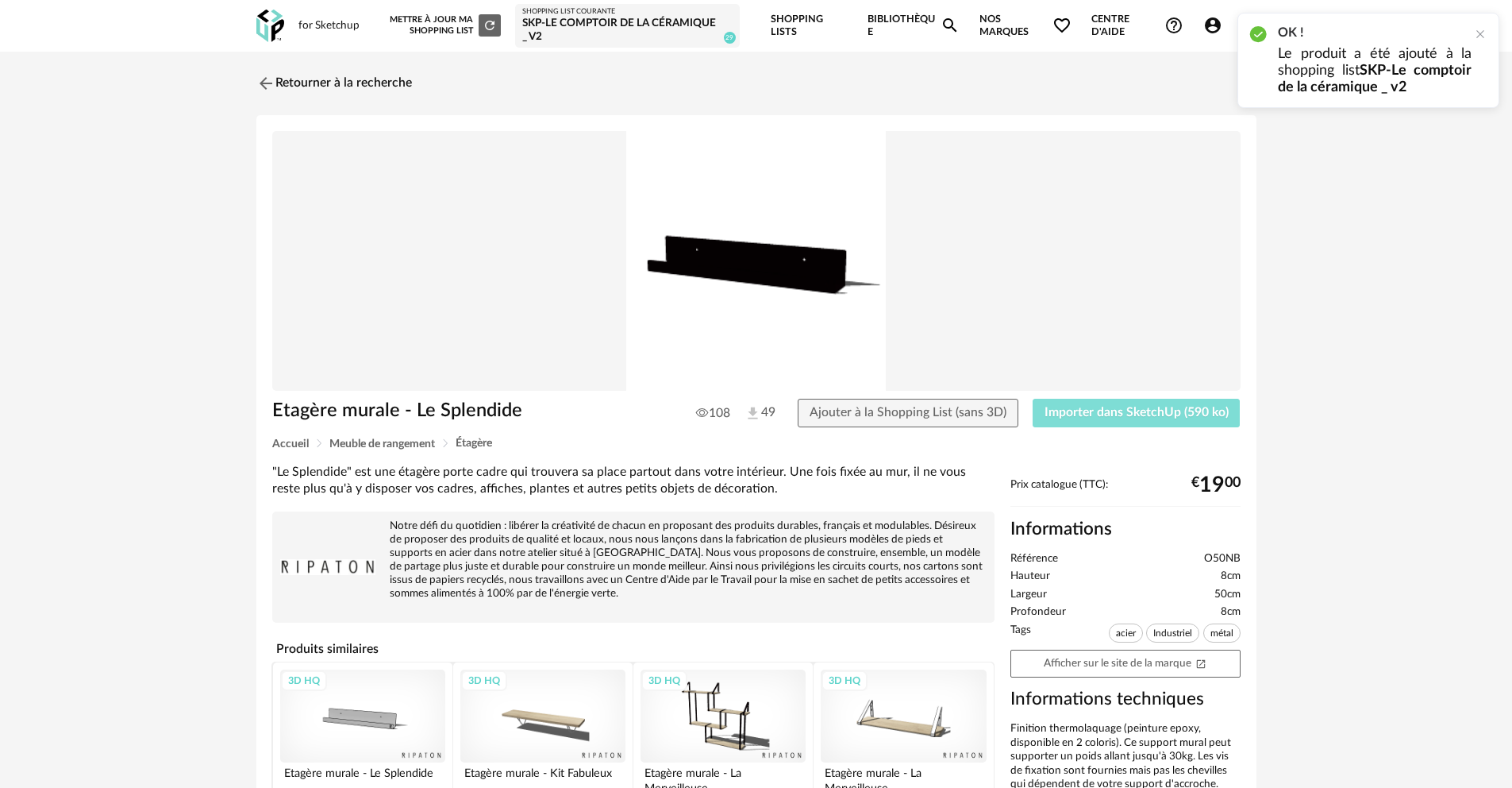
click at [1181, 415] on span "Importer dans SketchUp (590 ko)" at bounding box center [1136, 412] width 184 height 12
